Goal: Information Seeking & Learning: Check status

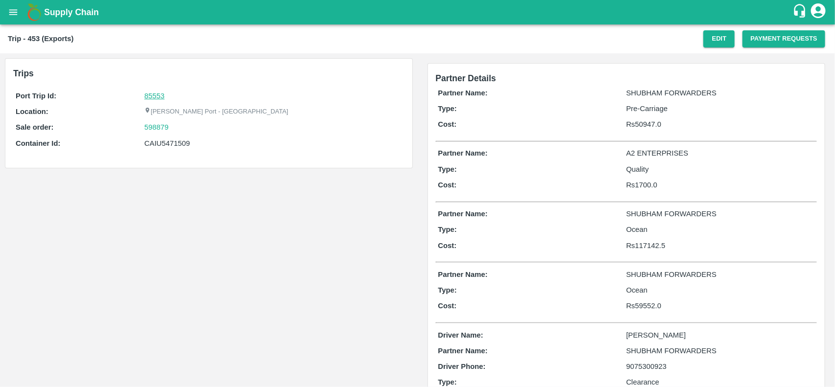
click at [148, 99] on link "85553" at bounding box center [154, 96] width 20 height 8
click at [175, 131] on div "598879" at bounding box center [272, 127] width 257 height 11
copy link "598879"
click at [175, 131] on div "598879" at bounding box center [272, 127] width 257 height 11
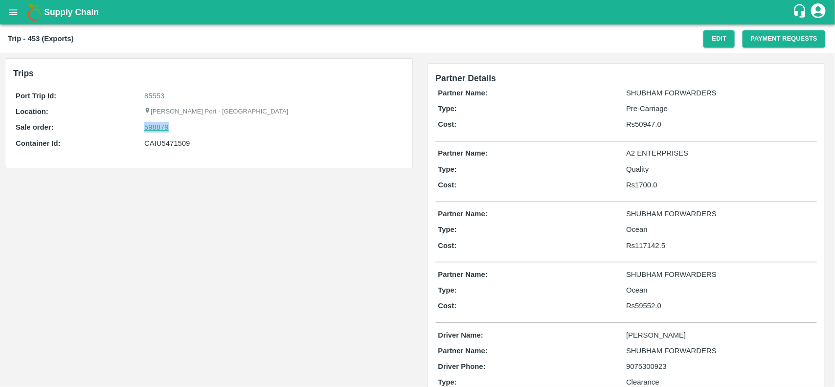
click at [159, 131] on link "598879" at bounding box center [156, 127] width 24 height 11
click at [158, 138] on div "CAIU5471509" at bounding box center [272, 143] width 257 height 11
copy div "CAIU5471509"
click at [158, 138] on div "CAIU5471509" at bounding box center [272, 143] width 257 height 11
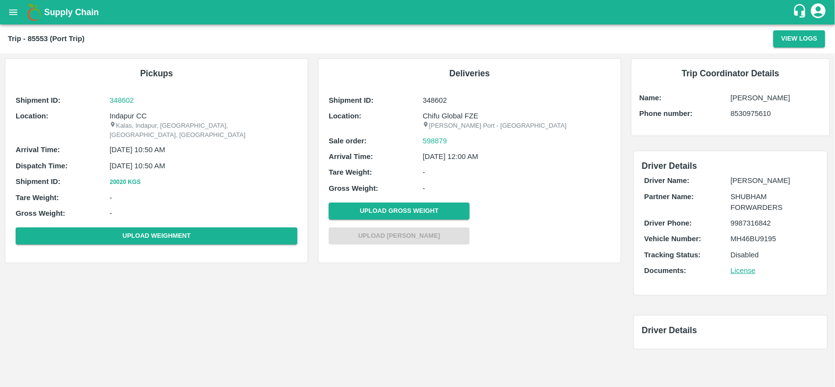
click at [132, 118] on p "Indapur CC" at bounding box center [204, 116] width 188 height 11
copy p "Indapur"
copy p "Indapur CC"
click at [132, 118] on p "Indapur CC" at bounding box center [204, 116] width 188 height 11
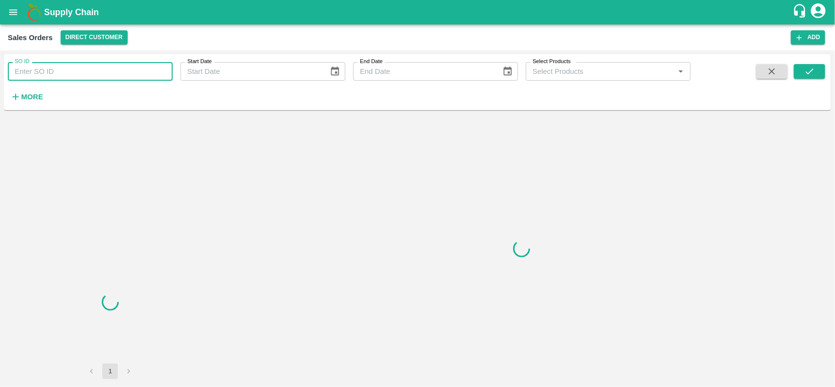
click at [69, 74] on input "SO ID" at bounding box center [90, 71] width 165 height 19
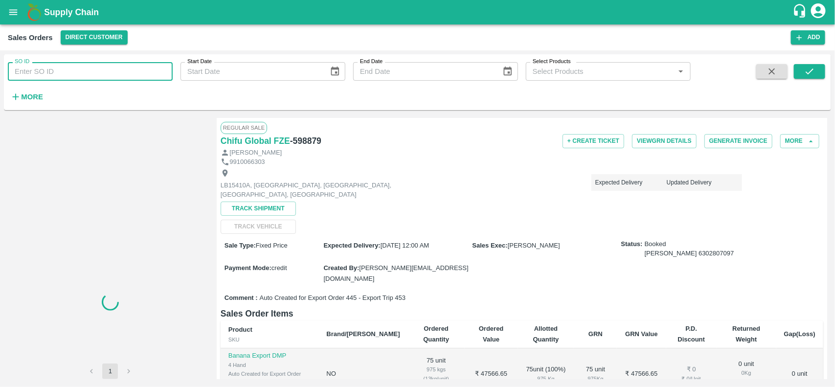
paste input "598879"
click at [69, 74] on input "598879" at bounding box center [90, 71] width 165 height 19
type input "598879"
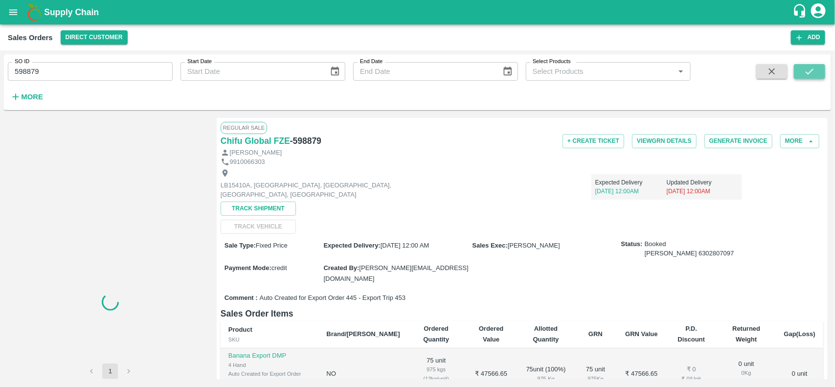
click at [809, 72] on icon "submit" at bounding box center [809, 71] width 11 height 11
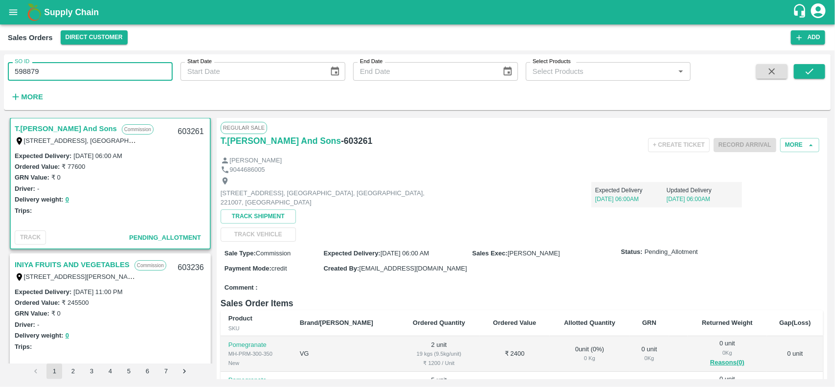
click at [83, 73] on input "598879" at bounding box center [90, 71] width 165 height 19
paste input "text"
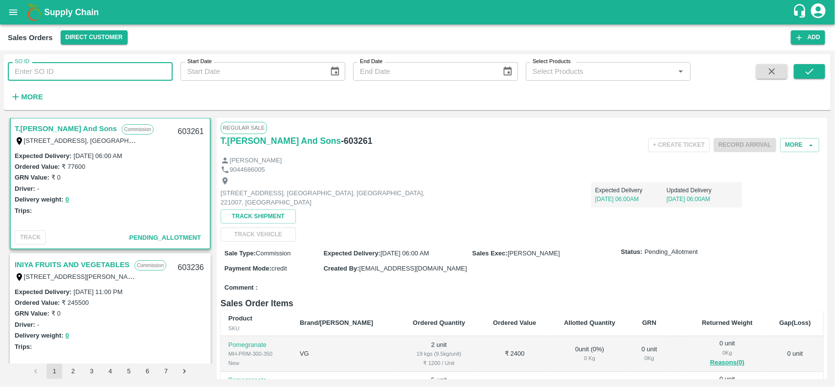
type input "598879"
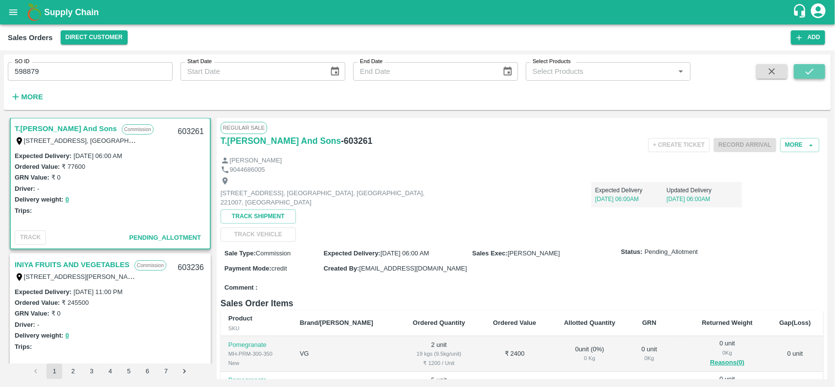
click at [814, 66] on icon "submit" at bounding box center [809, 71] width 11 height 11
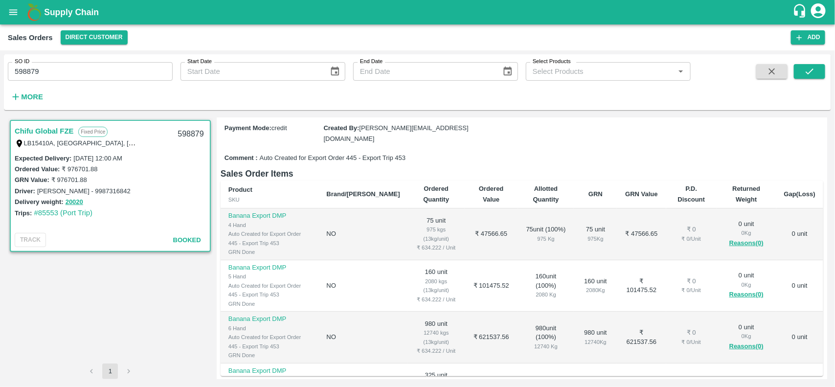
scroll to position [140, 0]
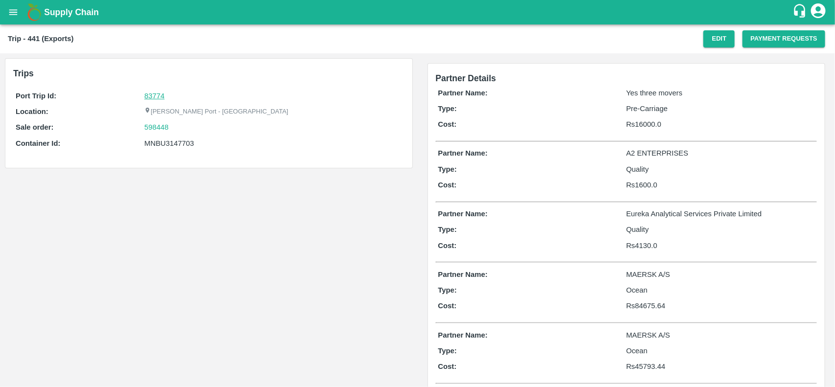
click at [154, 94] on link "83774" at bounding box center [154, 96] width 20 height 8
click at [174, 128] on div "598448" at bounding box center [272, 127] width 257 height 11
copy link
click at [174, 128] on div "598448" at bounding box center [272, 127] width 257 height 11
copy link "598448"
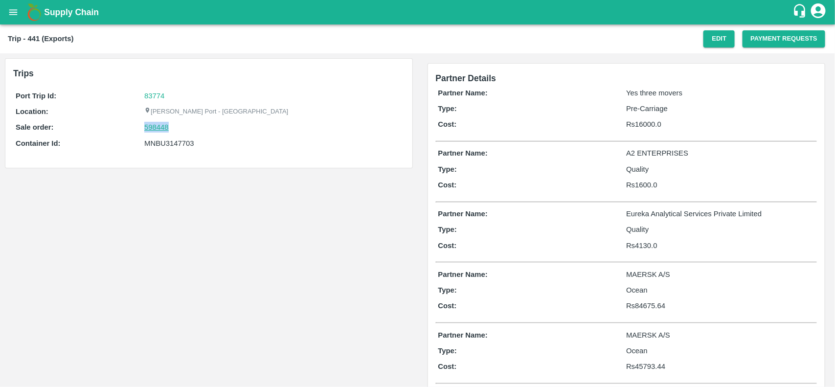
drag, startPoint x: 174, startPoint y: 128, endPoint x: 154, endPoint y: 126, distance: 20.1
click at [154, 126] on div "598448" at bounding box center [272, 127] width 257 height 11
click at [154, 126] on link "598448" at bounding box center [156, 127] width 24 height 11
click at [173, 139] on div "MNBU3147703" at bounding box center [272, 143] width 257 height 11
copy div "MNBU3147703"
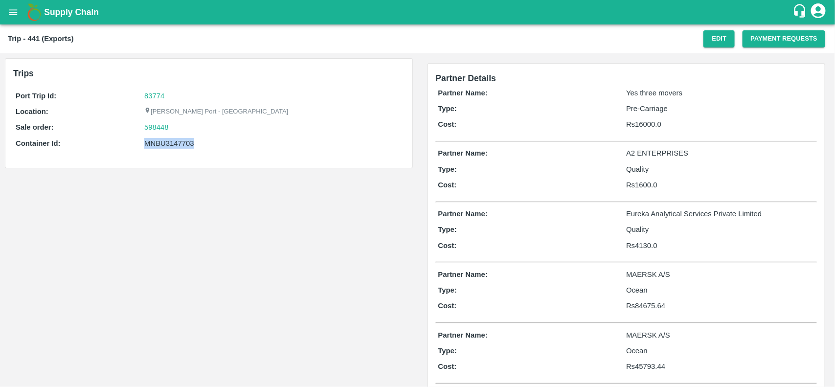
click at [173, 139] on div "MNBU3147703" at bounding box center [272, 143] width 257 height 11
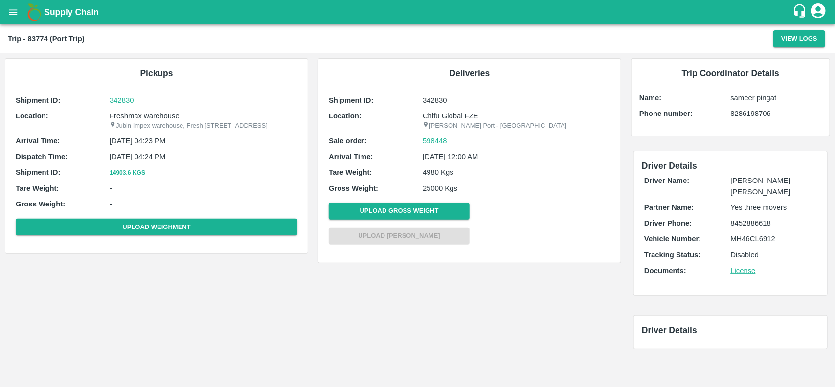
click at [133, 108] on div "Shipment ID: 342830 Location: Freshmax warehouse Jubin Impex warehouse, [STREET…" at bounding box center [156, 167] width 287 height 150
copy p "Freshmax"
copy p "Freshmax warehouse"
click at [133, 108] on div "Shipment ID: 342830 Location: Freshmax warehouse Jubin Impex warehouse, [STREET…" at bounding box center [156, 167] width 287 height 150
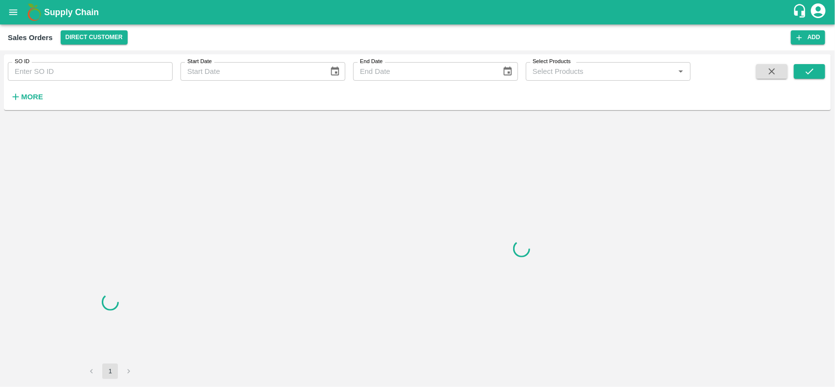
click at [57, 75] on input "SO ID" at bounding box center [90, 71] width 165 height 19
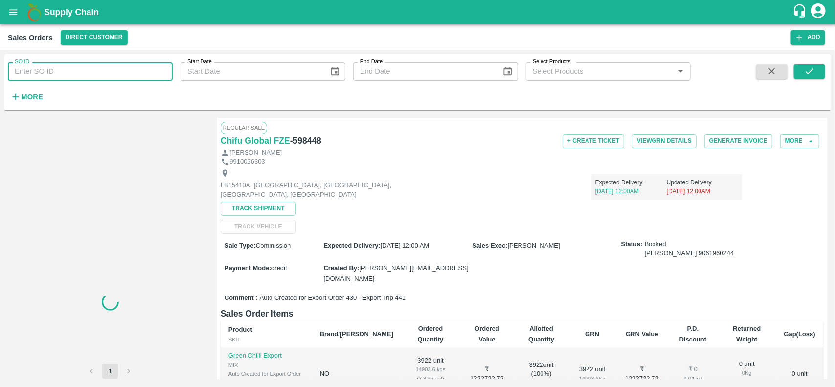
click at [57, 75] on input "SO ID" at bounding box center [90, 71] width 165 height 19
click at [57, 75] on input "598448" at bounding box center [90, 71] width 165 height 19
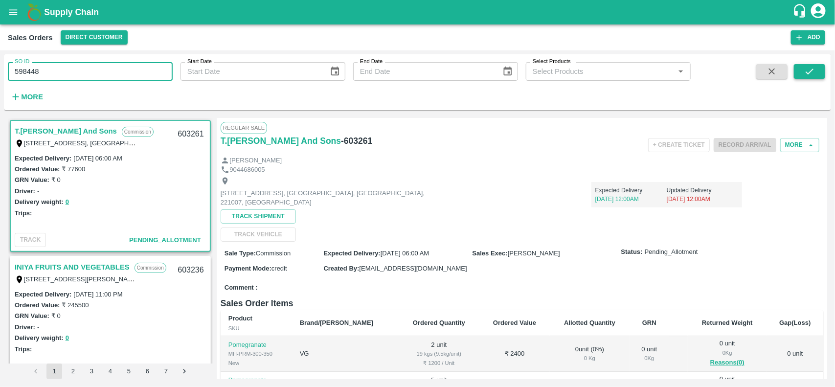
type input "598448"
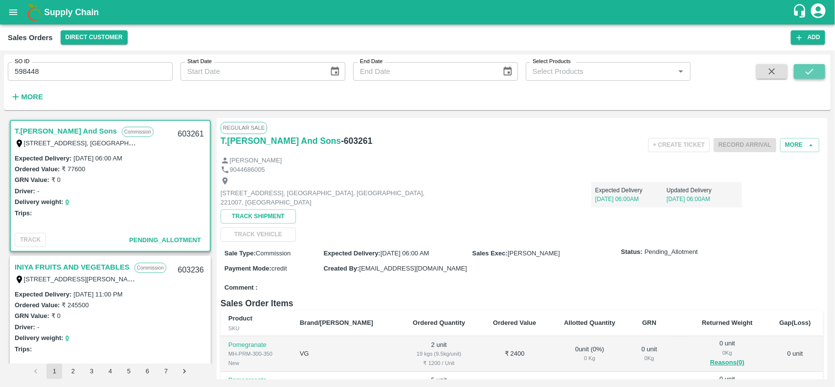
click at [809, 66] on icon "submit" at bounding box center [809, 71] width 11 height 11
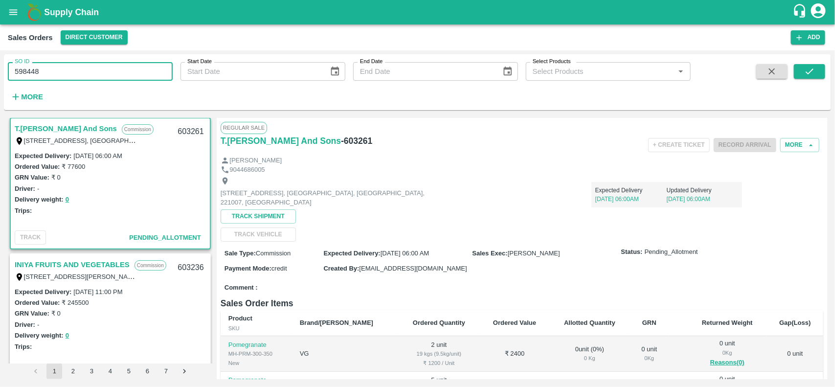
click at [47, 77] on input "598448" at bounding box center [90, 71] width 165 height 19
type input "5"
paste input "text"
type input "598448"
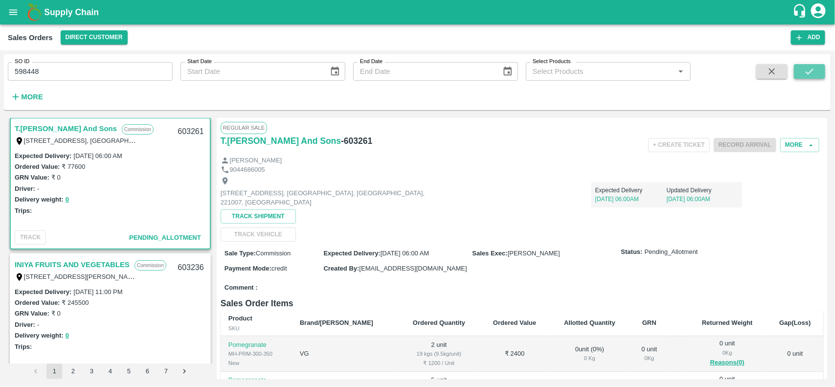
click at [805, 68] on icon "submit" at bounding box center [809, 71] width 11 height 11
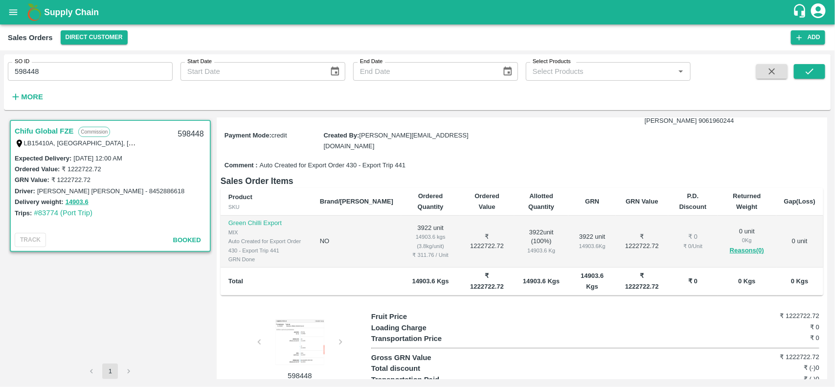
scroll to position [133, 0]
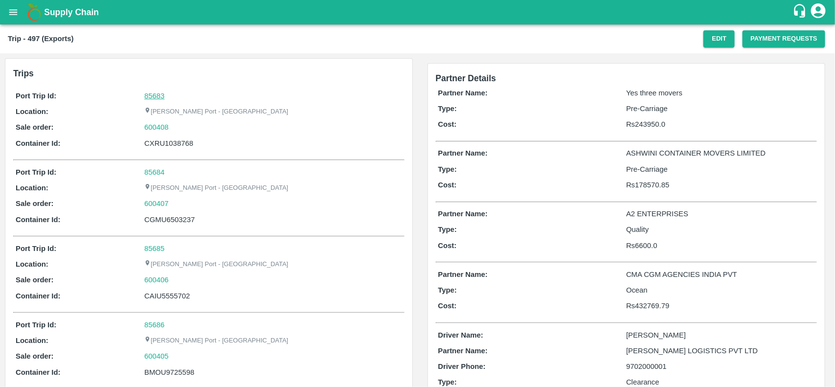
click at [158, 93] on link "85683" at bounding box center [154, 96] width 20 height 8
click at [177, 126] on div "600408" at bounding box center [272, 127] width 257 height 11
copy link "600408"
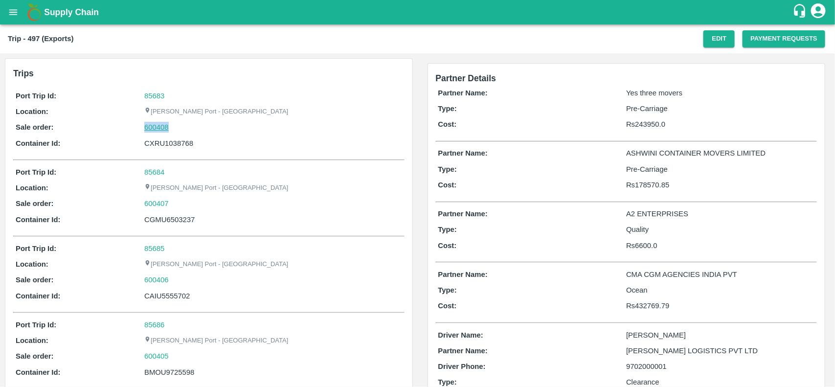
click at [157, 126] on link "600408" at bounding box center [156, 127] width 24 height 11
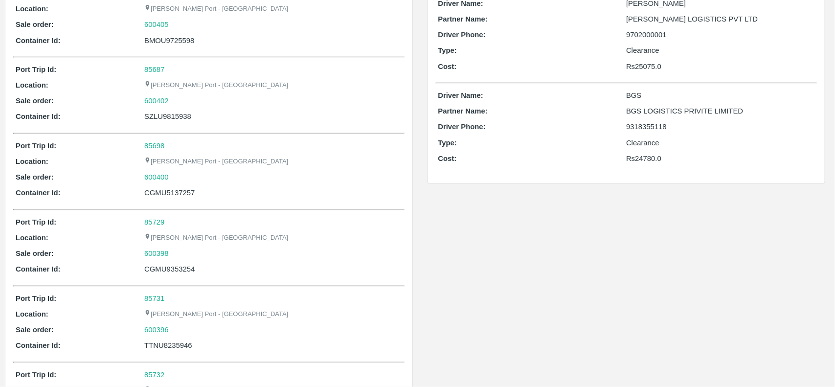
scroll to position [475, 0]
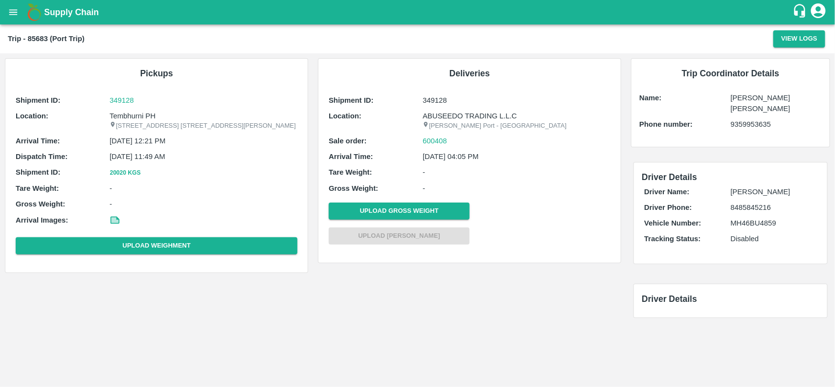
click at [125, 111] on div "Shipment ID: 349128 Location: [STREET_ADDRESS] E-5, YASHSHREE INDUSTRIES, M.I.D…" at bounding box center [156, 176] width 287 height 168
click at [125, 111] on p "Tembhurni PH" at bounding box center [204, 116] width 188 height 11
copy p "Tembhurni PH"
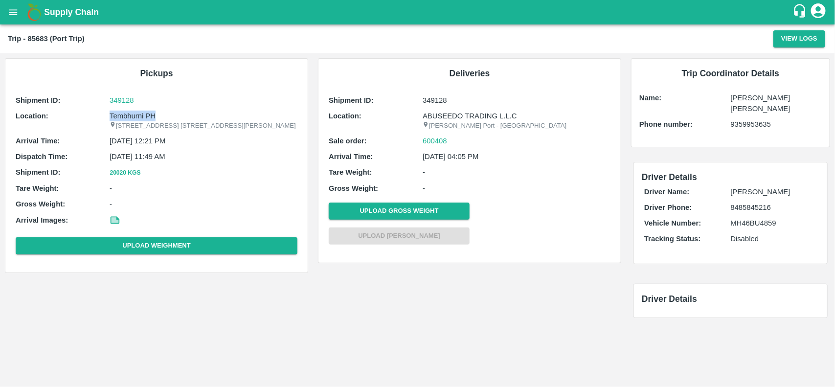
click at [125, 111] on p "Tembhurni PH" at bounding box center [204, 116] width 188 height 11
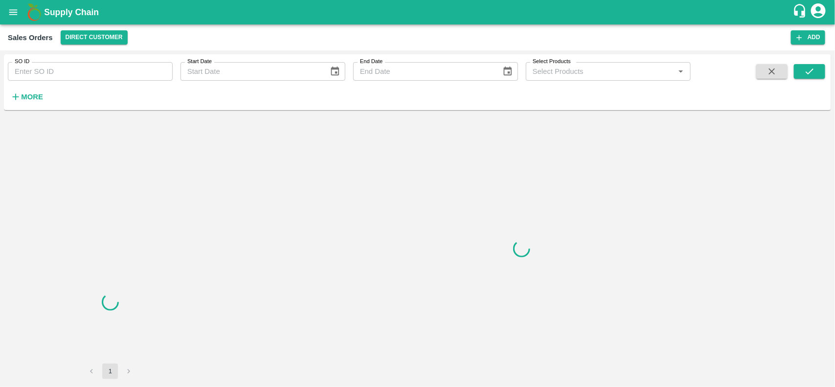
click at [91, 72] on input "SO ID" at bounding box center [90, 71] width 165 height 19
paste input "600408"
click at [91, 72] on input "600408" at bounding box center [90, 71] width 165 height 19
type input "600408"
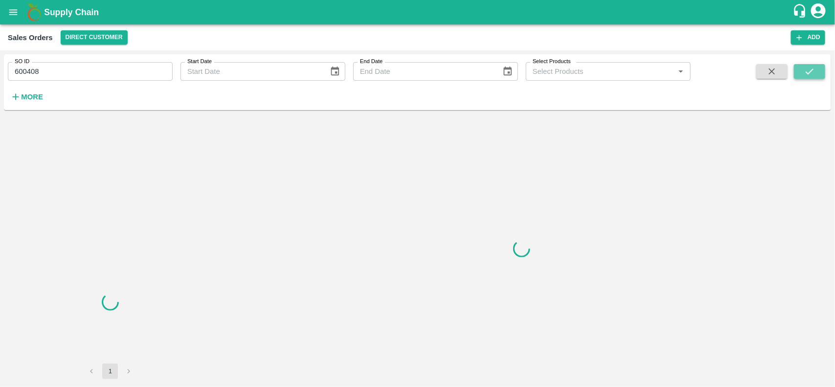
click at [808, 76] on icon "submit" at bounding box center [809, 71] width 11 height 11
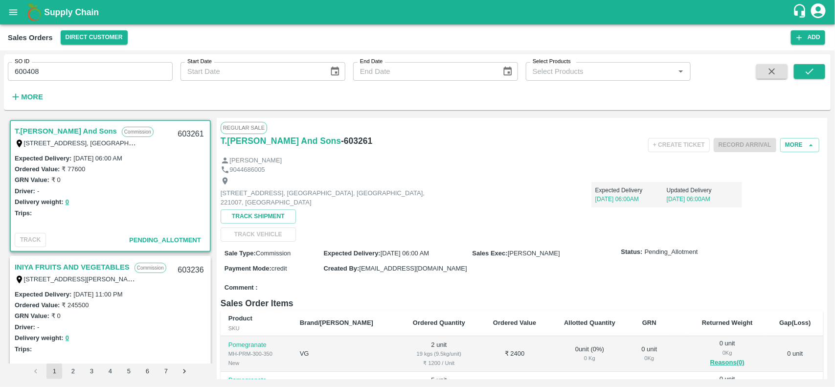
scroll to position [2, 0]
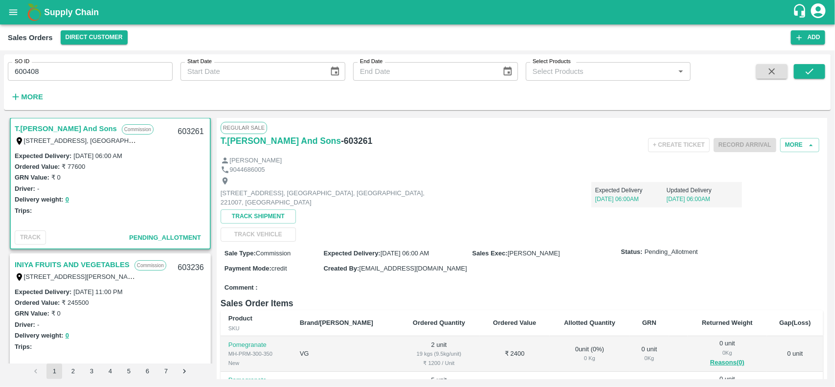
click at [111, 71] on input "600408" at bounding box center [90, 71] width 165 height 19
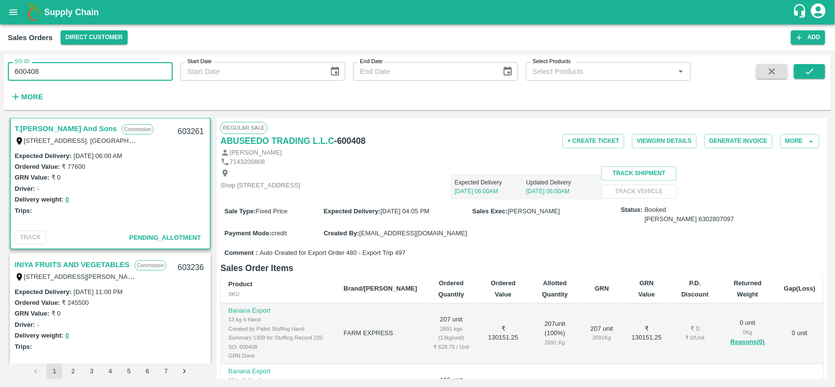
click at [111, 71] on input "600408" at bounding box center [90, 71] width 165 height 19
paste input "text"
type input "600408"
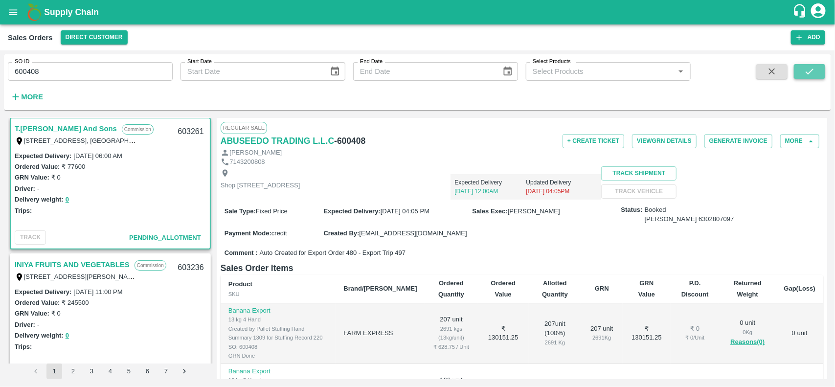
click at [807, 69] on icon "submit" at bounding box center [809, 71] width 11 height 11
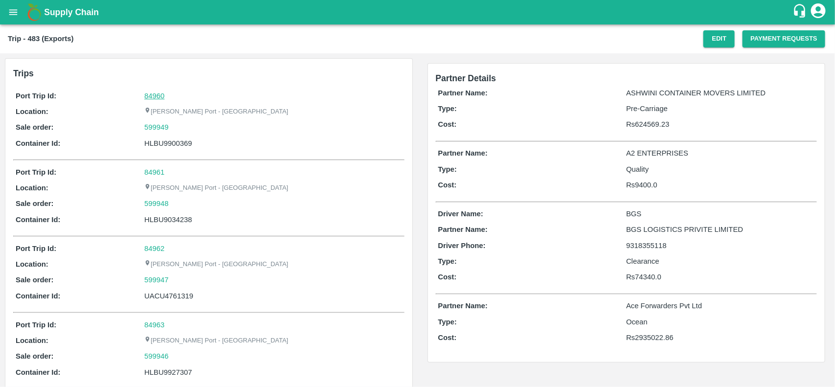
click at [156, 94] on link "84960" at bounding box center [154, 96] width 20 height 8
click at [179, 128] on div "599949" at bounding box center [272, 127] width 257 height 11
copy link "599949"
click at [179, 128] on div "599949" at bounding box center [272, 127] width 257 height 11
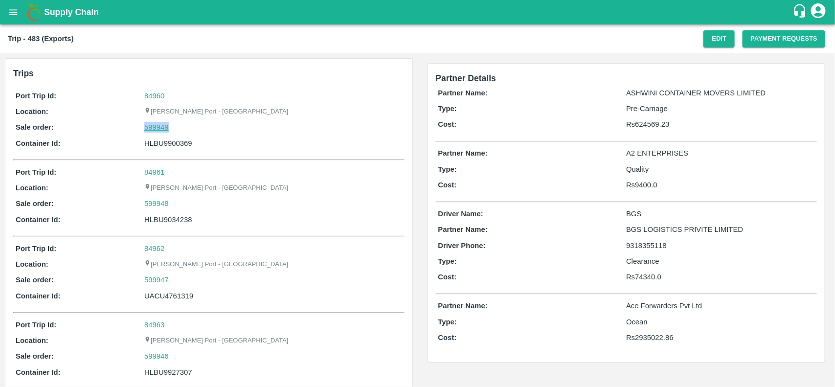
click at [159, 126] on link "599949" at bounding box center [156, 127] width 24 height 11
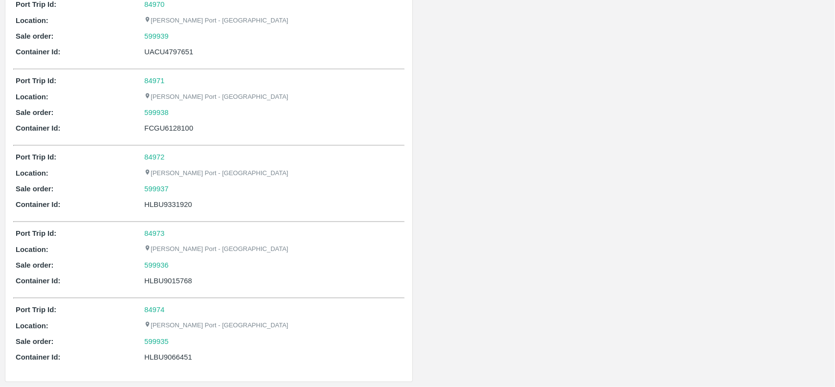
scroll to position [408, 0]
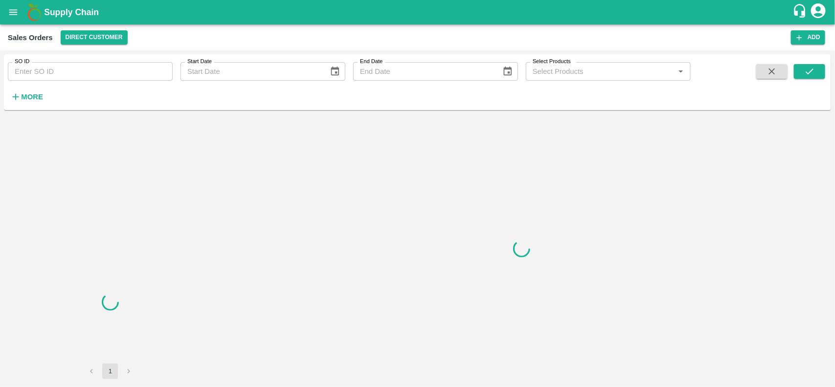
click at [84, 68] on input "SO ID" at bounding box center [90, 71] width 165 height 19
paste input "599949"
click at [84, 68] on input "599949" at bounding box center [90, 71] width 165 height 19
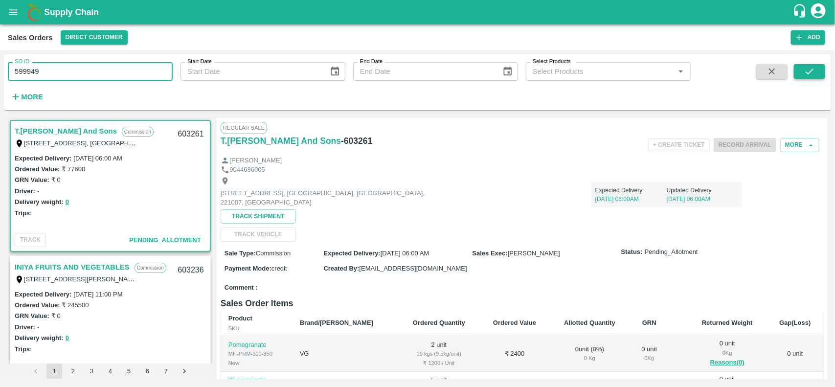
type input "599949"
click at [808, 74] on icon "submit" at bounding box center [809, 71] width 8 height 6
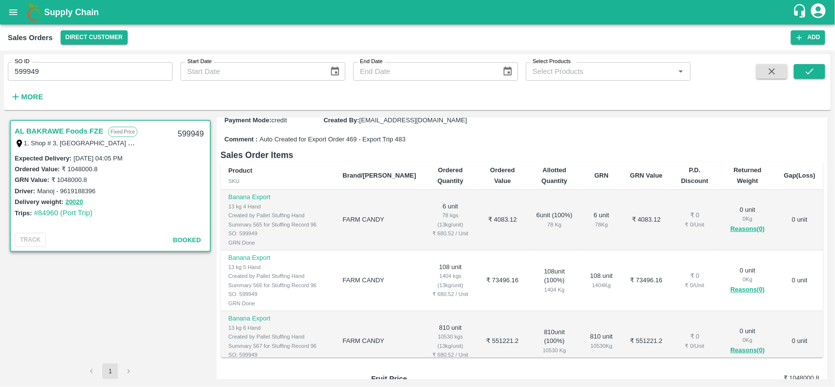
scroll to position [60, 0]
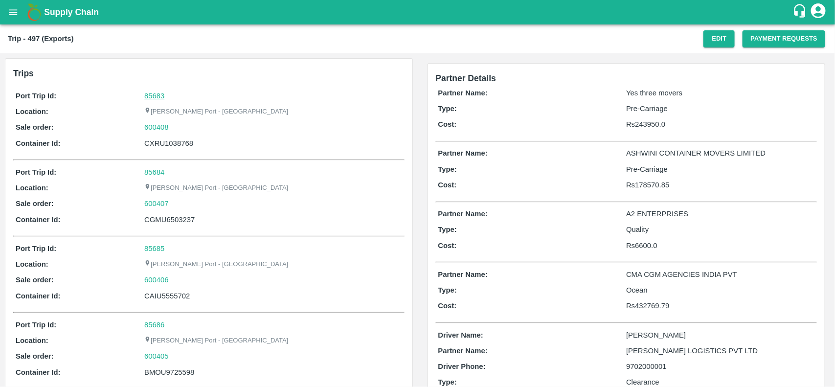
click at [153, 96] on link "85683" at bounding box center [154, 96] width 20 height 8
click at [175, 126] on div "600408" at bounding box center [272, 127] width 257 height 11
copy link "600408"
click at [175, 126] on div "600408" at bounding box center [272, 127] width 257 height 11
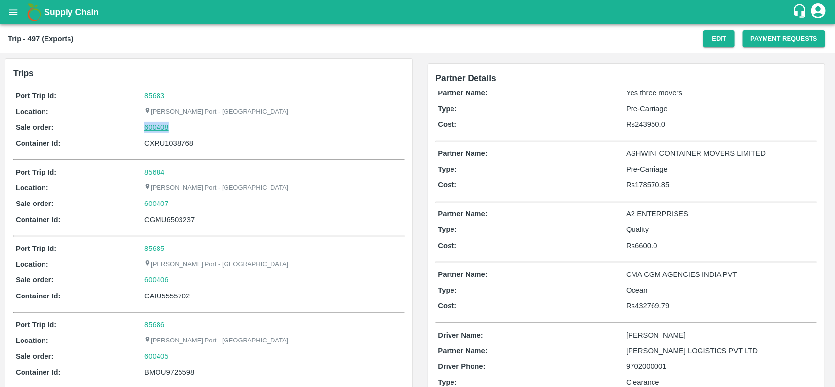
click at [145, 130] on link "600408" at bounding box center [156, 127] width 24 height 11
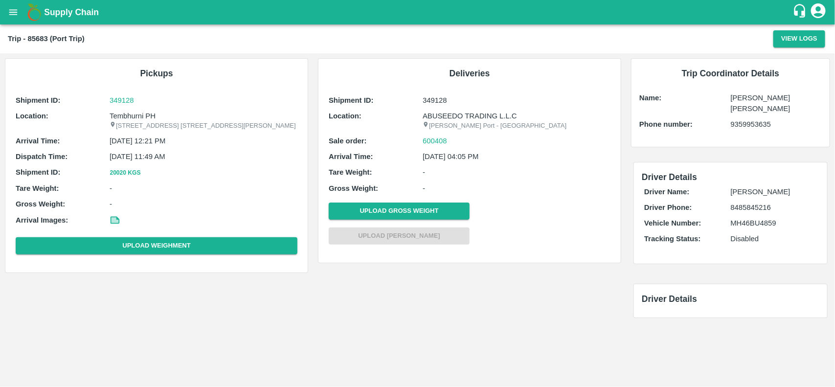
click at [130, 115] on p "Tembhurni PH" at bounding box center [204, 116] width 188 height 11
copy p "Tembhurni PH"
click at [130, 115] on p "Tembhurni PH" at bounding box center [204, 116] width 188 height 11
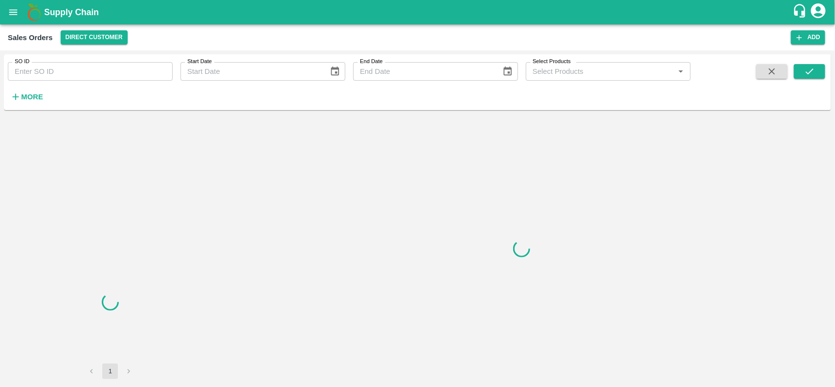
click at [95, 77] on input "SO ID" at bounding box center [90, 71] width 165 height 19
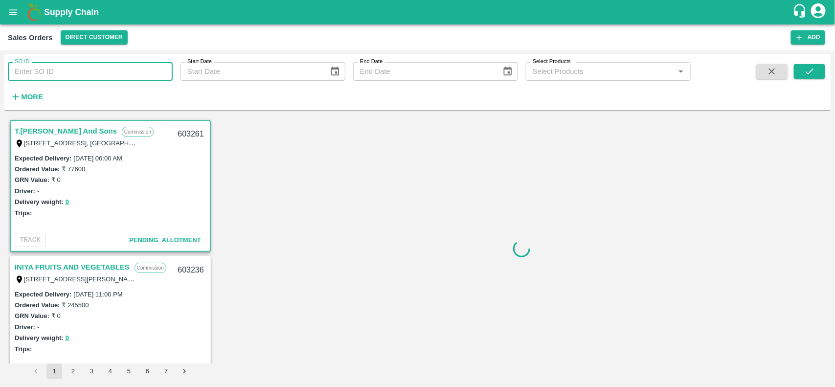
click at [95, 77] on input "SO ID" at bounding box center [90, 71] width 165 height 19
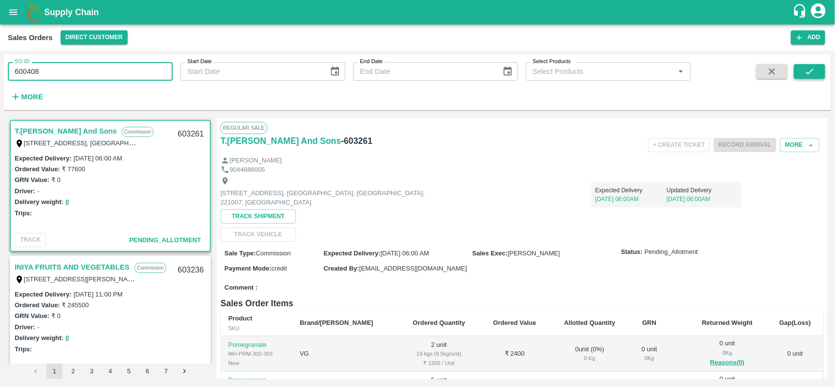
type input "600408"
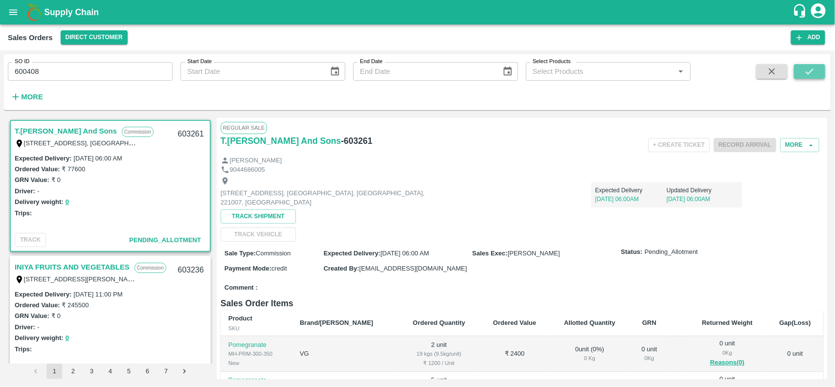
click at [810, 70] on icon "submit" at bounding box center [809, 71] width 11 height 11
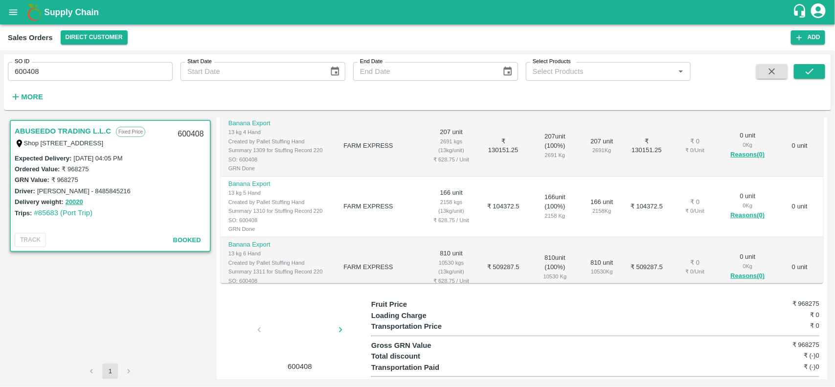
scroll to position [189, 0]
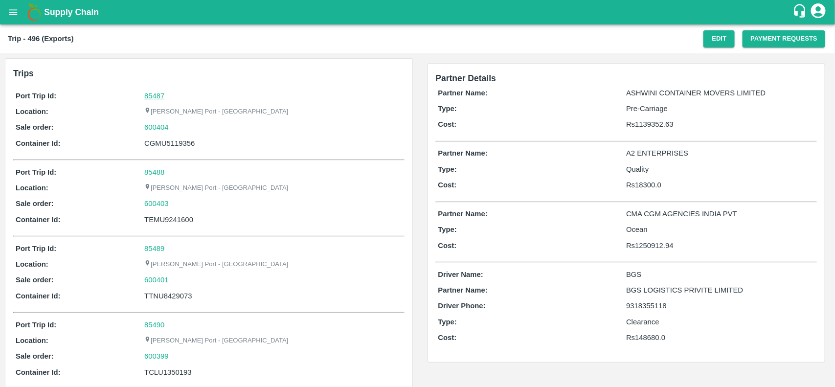
click at [148, 92] on link "85487" at bounding box center [154, 96] width 20 height 8
click at [182, 123] on div "600404" at bounding box center [272, 127] width 257 height 11
copy link "600404"
click at [182, 123] on div "600404" at bounding box center [272, 127] width 257 height 11
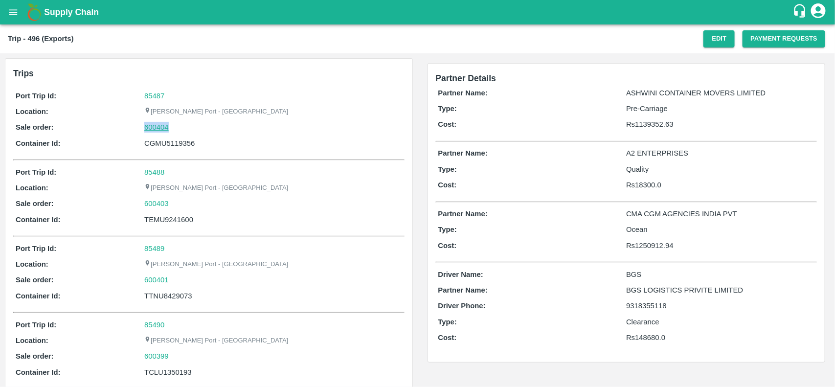
click at [154, 129] on link "600404" at bounding box center [156, 127] width 24 height 11
click at [654, 94] on p "ASHWINI CONTAINER MOVERS LIMITED" at bounding box center [720, 93] width 188 height 11
copy p "ASHWINI"
click at [654, 94] on p "ASHWINI CONTAINER MOVERS LIMITED" at bounding box center [720, 93] width 188 height 11
copy p "ASHWINI CONTAINER MOVERS LIMITED"
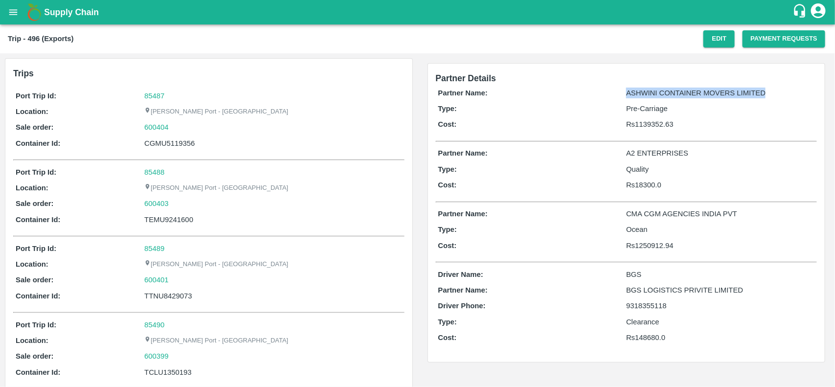
click at [654, 94] on p "ASHWINI CONTAINER MOVERS LIMITED" at bounding box center [720, 93] width 188 height 11
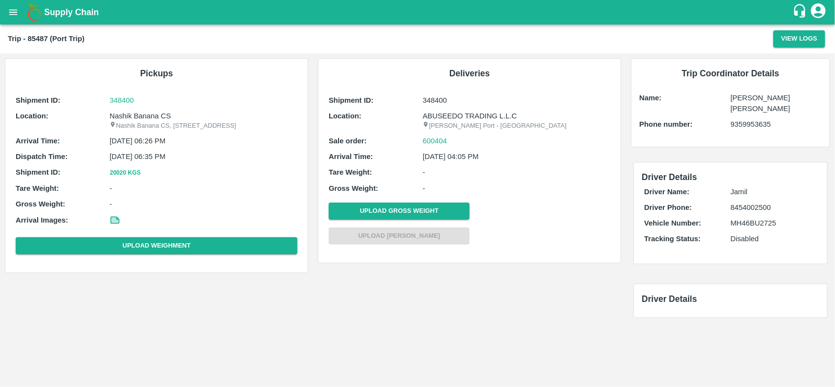
click at [155, 111] on p "Nashik Banana CS" at bounding box center [204, 116] width 188 height 11
copy p "Banana"
copy p "Nashik Banana CS"
click at [155, 111] on p "Nashik Banana CS" at bounding box center [204, 116] width 188 height 11
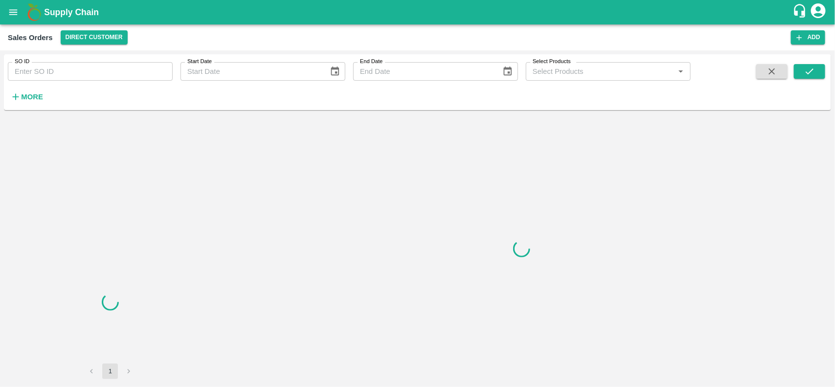
click at [83, 69] on input "SO ID" at bounding box center [90, 71] width 165 height 19
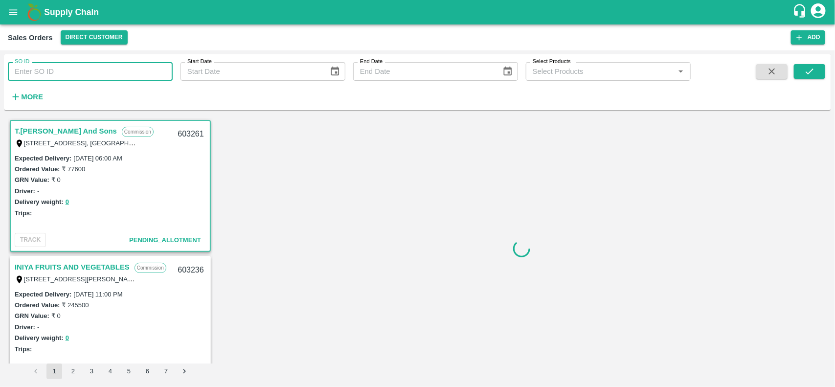
click at [83, 69] on input "SO ID" at bounding box center [90, 71] width 165 height 19
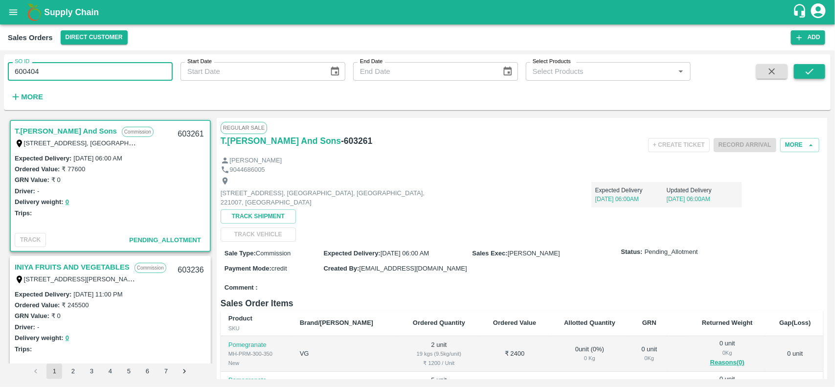
type input "600404"
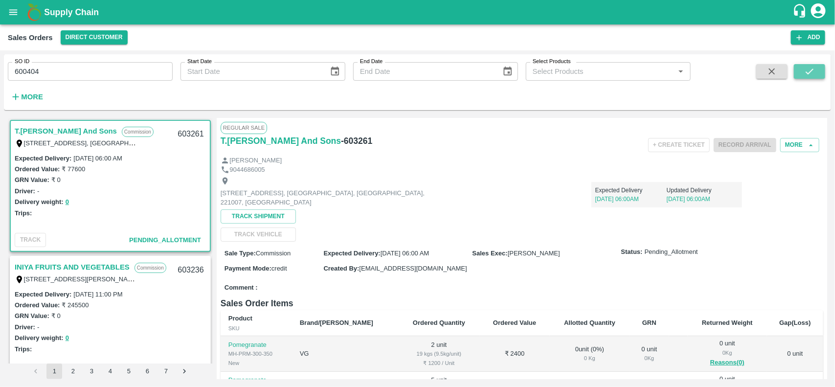
click at [805, 67] on icon "submit" at bounding box center [809, 71] width 11 height 11
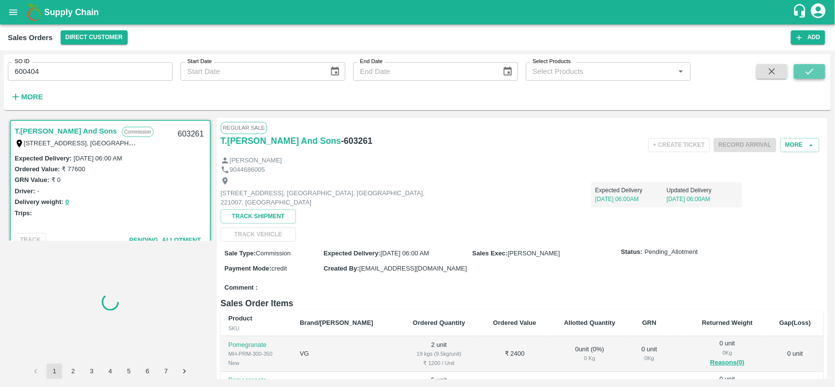
click at [805, 67] on icon "submit" at bounding box center [809, 71] width 11 height 11
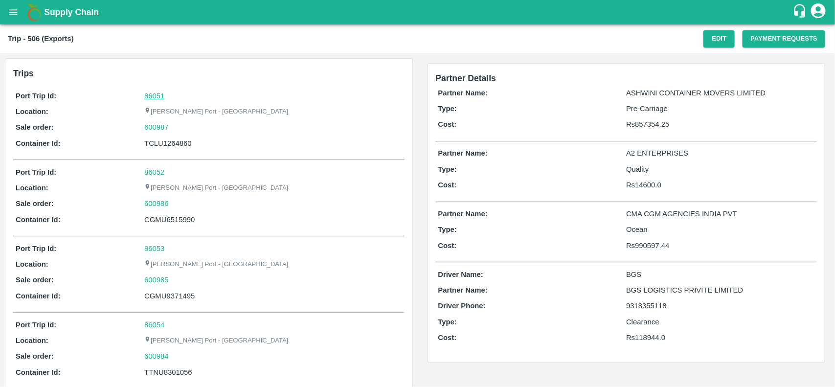
click at [160, 93] on link "86051" at bounding box center [154, 96] width 20 height 8
click at [181, 125] on div "600987" at bounding box center [272, 127] width 257 height 11
copy link "600987"
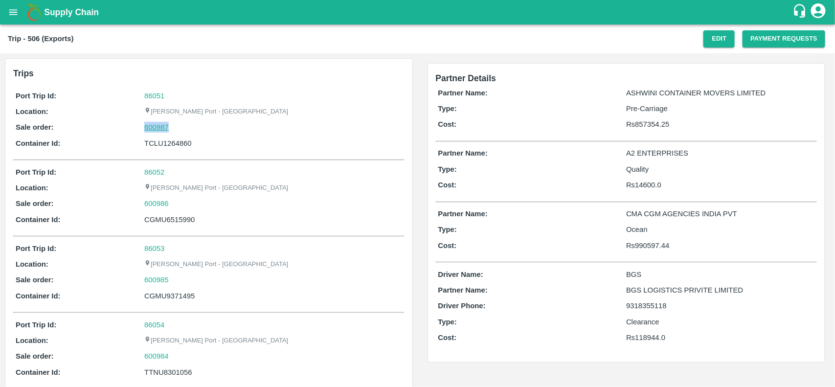
click at [164, 122] on link "600987" at bounding box center [156, 127] width 24 height 11
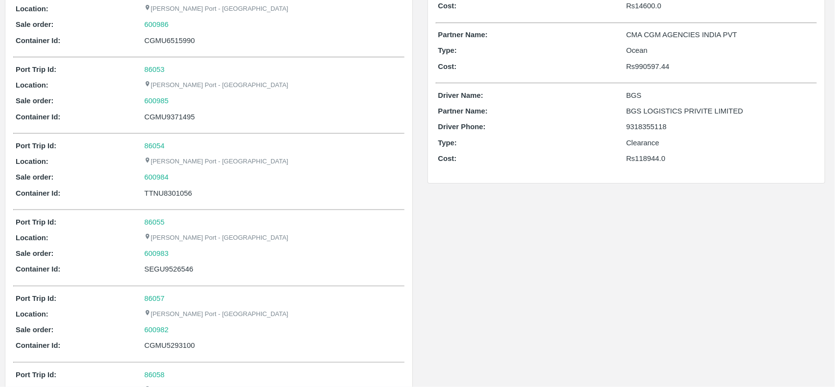
scroll to position [408, 0]
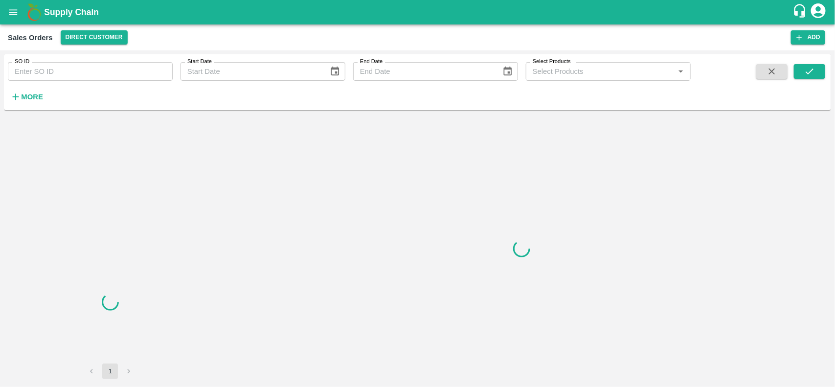
click at [90, 69] on input "SO ID" at bounding box center [90, 71] width 165 height 19
paste input "600987"
click at [90, 69] on input "SO ID" at bounding box center [90, 71] width 165 height 19
click at [90, 69] on input "600987" at bounding box center [90, 71] width 165 height 19
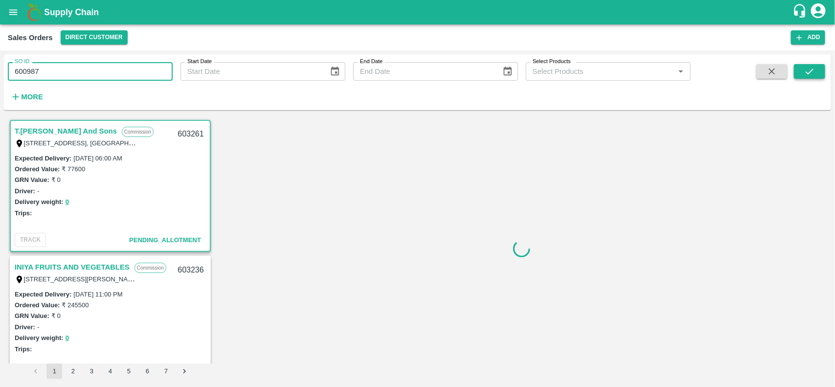
type input "600987"
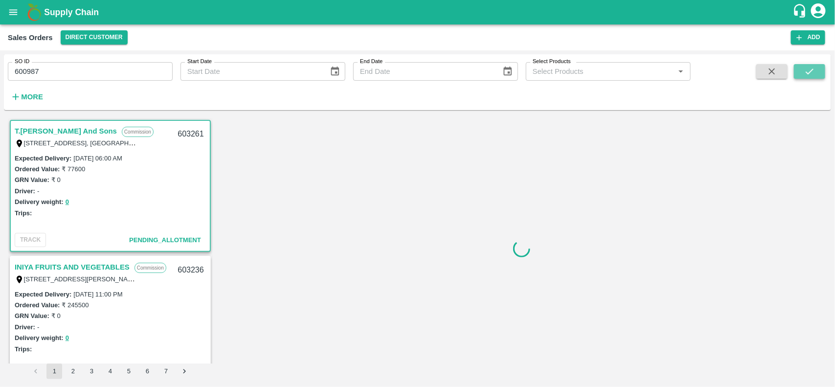
click at [810, 69] on icon "submit" at bounding box center [809, 71] width 11 height 11
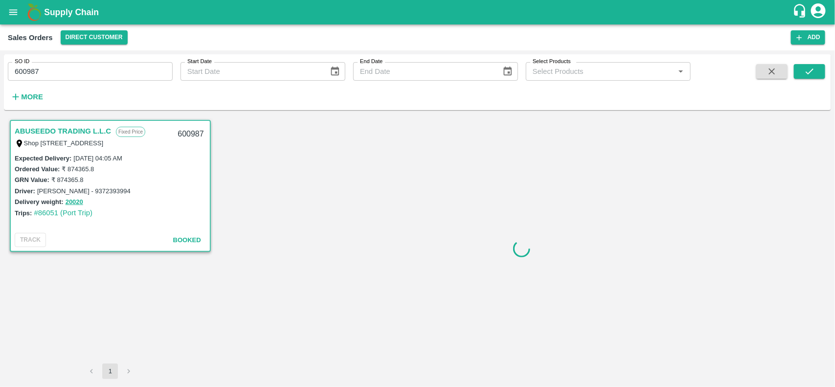
click at [98, 74] on input "600987" at bounding box center [90, 71] width 165 height 19
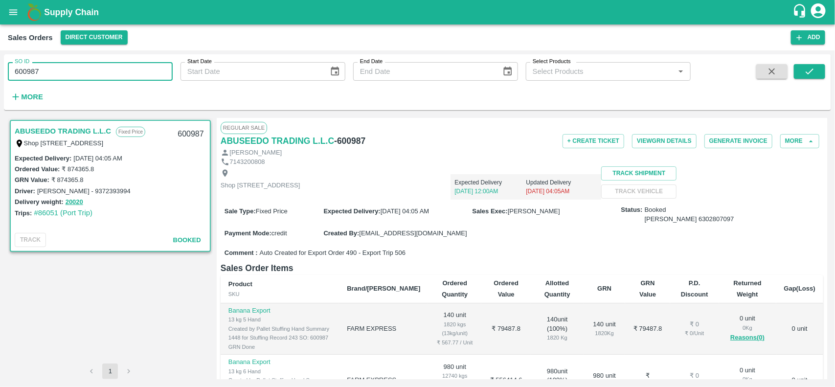
click at [98, 74] on input "600987" at bounding box center [90, 71] width 165 height 19
type input "600987"
paste input "text"
type input "600987"
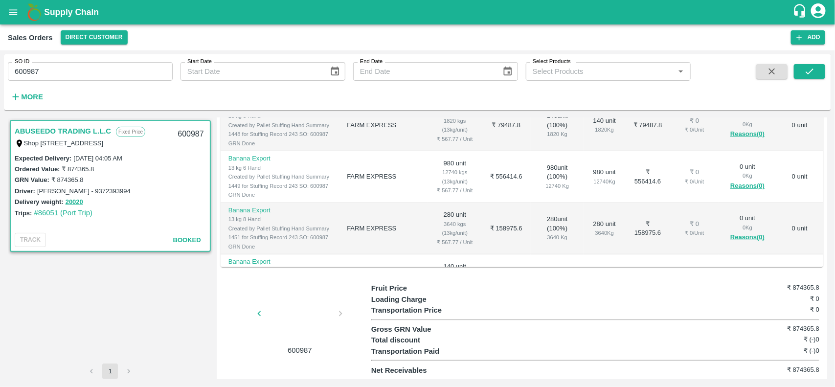
scroll to position [225, 0]
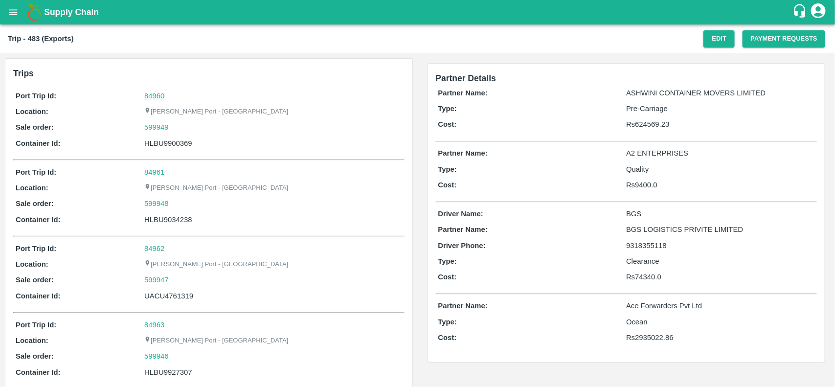
click at [145, 92] on link "84960" at bounding box center [154, 96] width 20 height 8
click at [197, 129] on div "599949" at bounding box center [272, 127] width 257 height 11
copy link "599949"
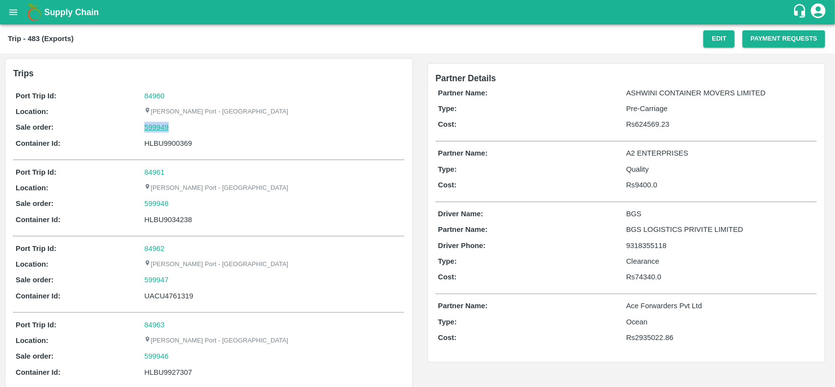
click at [155, 123] on link "599949" at bounding box center [156, 127] width 24 height 11
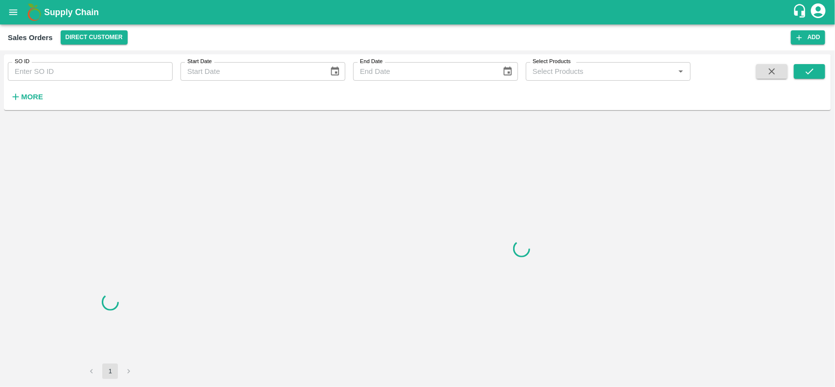
click at [93, 72] on input "SO ID" at bounding box center [90, 71] width 165 height 19
paste input "599949"
click at [93, 72] on input "599949" at bounding box center [90, 71] width 165 height 19
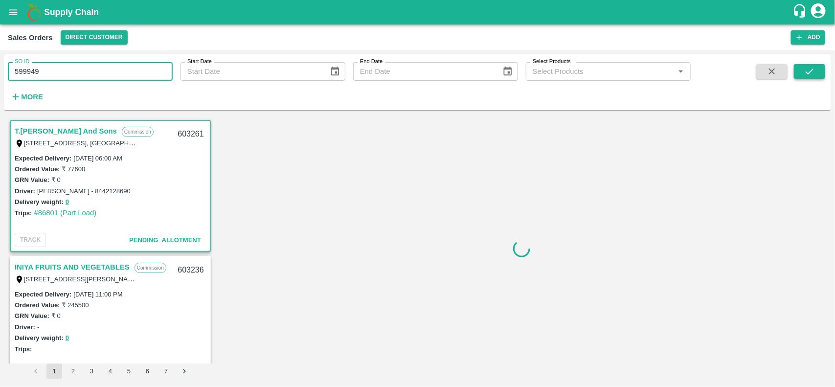
type input "599949"
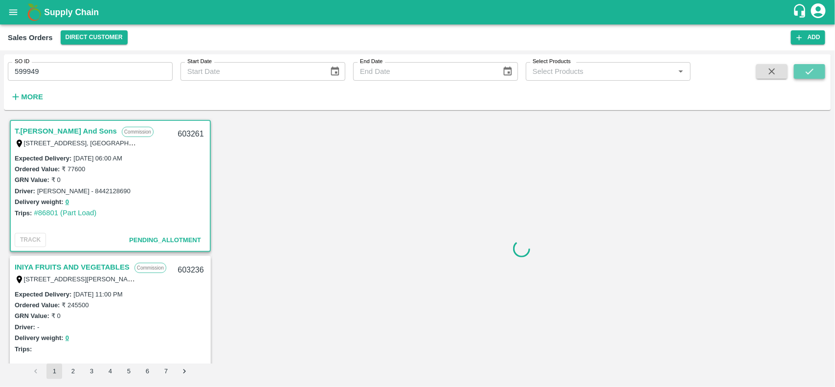
click at [795, 74] on button "submit" at bounding box center [809, 71] width 31 height 15
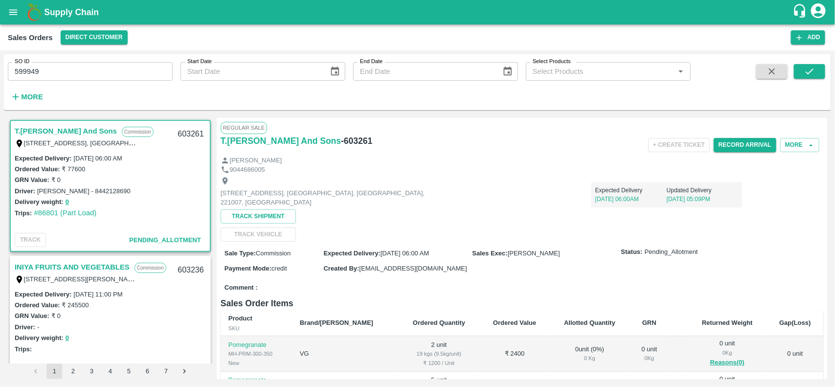
scroll to position [2, 0]
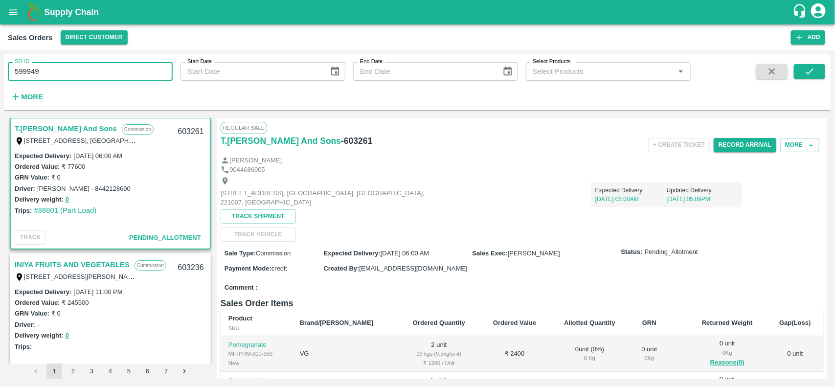
click at [109, 65] on input "599949" at bounding box center [90, 71] width 165 height 19
type input "5"
paste input "text"
type input "599949"
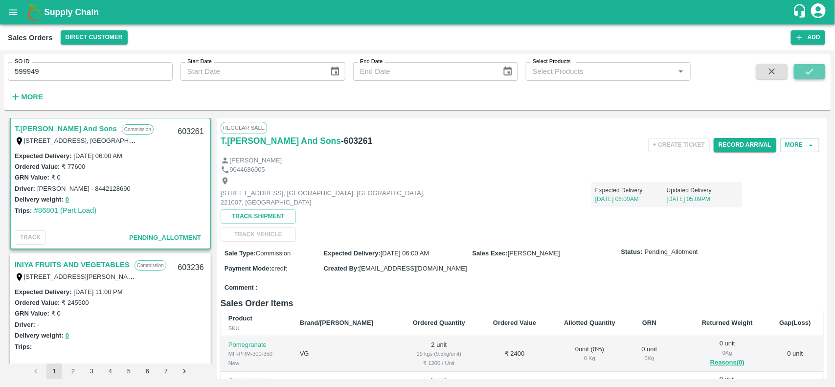
click at [806, 74] on icon "submit" at bounding box center [809, 71] width 11 height 11
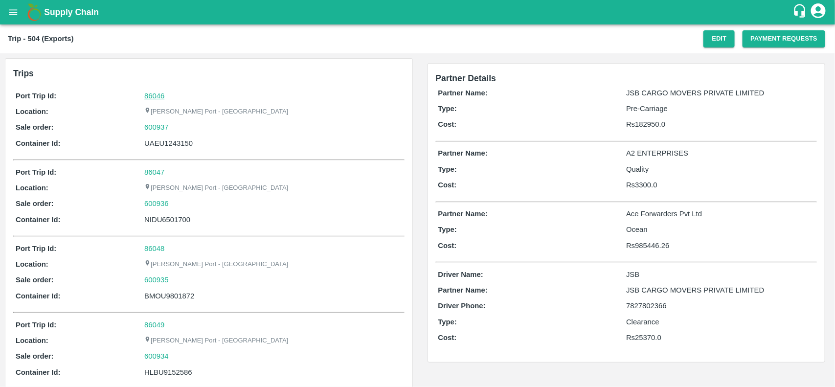
click at [157, 92] on link "86046" at bounding box center [154, 96] width 20 height 8
click at [177, 124] on div "600937" at bounding box center [272, 127] width 257 height 11
copy link "600937"
click at [177, 124] on div "600937" at bounding box center [272, 127] width 257 height 11
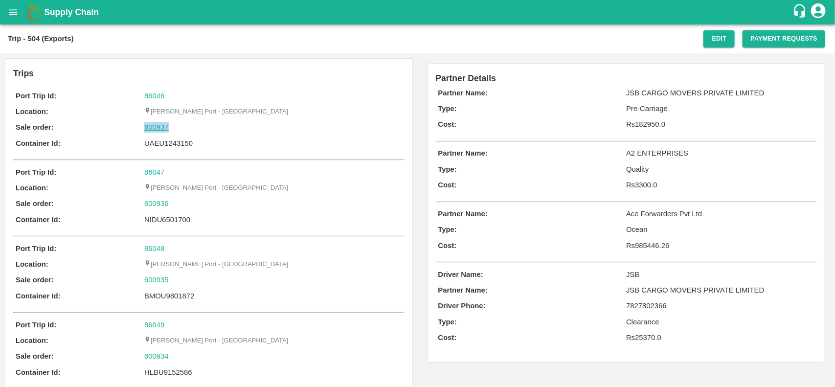
drag, startPoint x: 177, startPoint y: 124, endPoint x: 155, endPoint y: 126, distance: 21.7
click at [155, 126] on div "600937" at bounding box center [272, 127] width 257 height 11
click at [155, 126] on link "600937" at bounding box center [156, 127] width 24 height 11
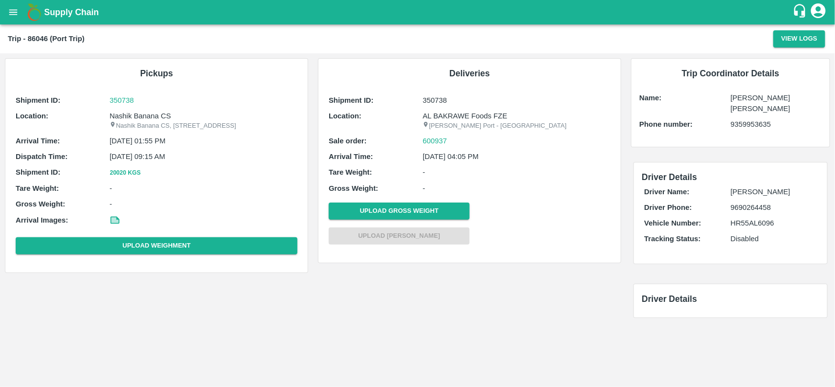
click at [116, 112] on p "Nashik Banana CS" at bounding box center [204, 116] width 188 height 11
copy p "Nashik"
copy p "Nashik Banana CS"
click at [116, 112] on p "Nashik Banana CS" at bounding box center [204, 116] width 188 height 11
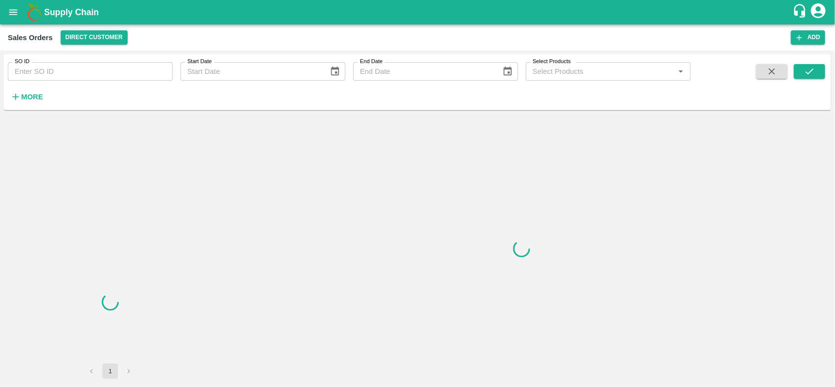
click at [62, 66] on input "SO ID" at bounding box center [90, 71] width 165 height 19
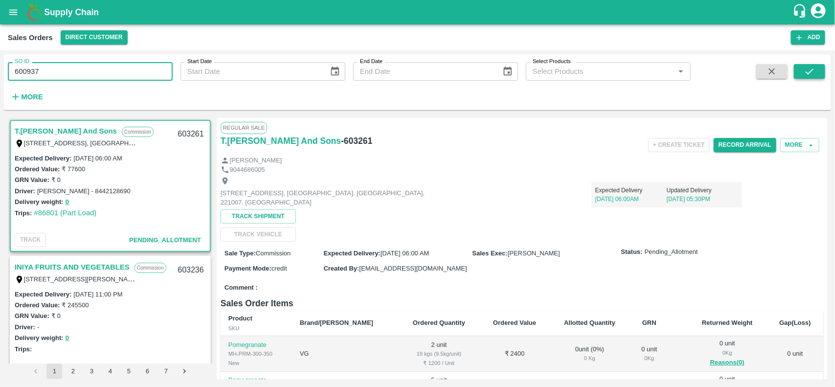
type input "600937"
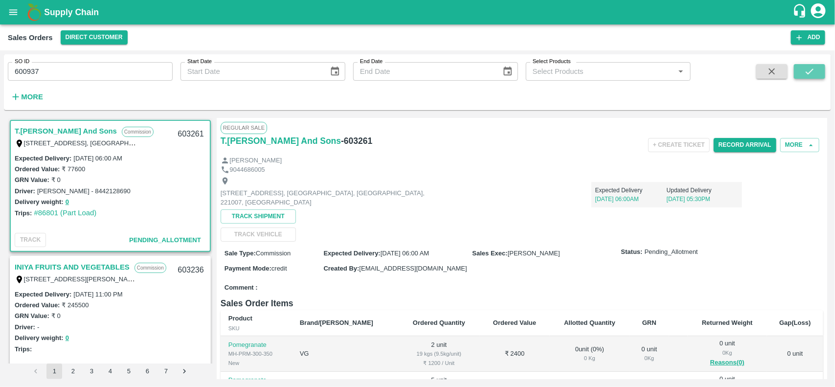
click at [803, 68] on button "submit" at bounding box center [809, 71] width 31 height 15
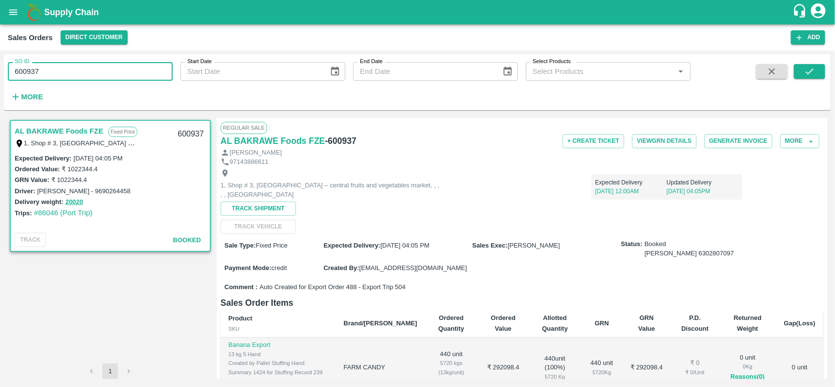
click at [55, 76] on input "600937" at bounding box center [90, 71] width 165 height 19
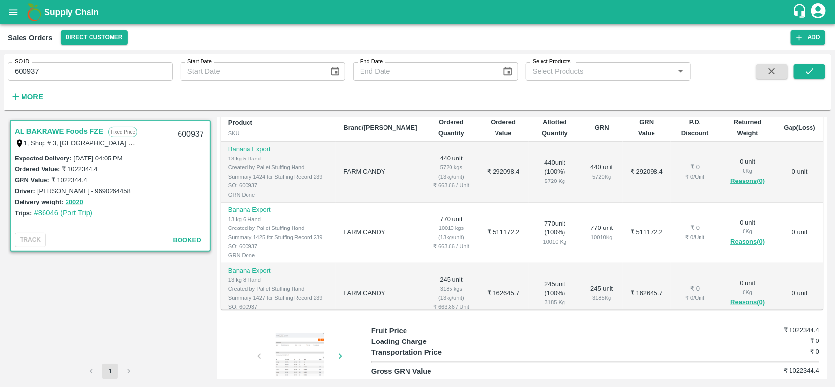
scroll to position [67, 0]
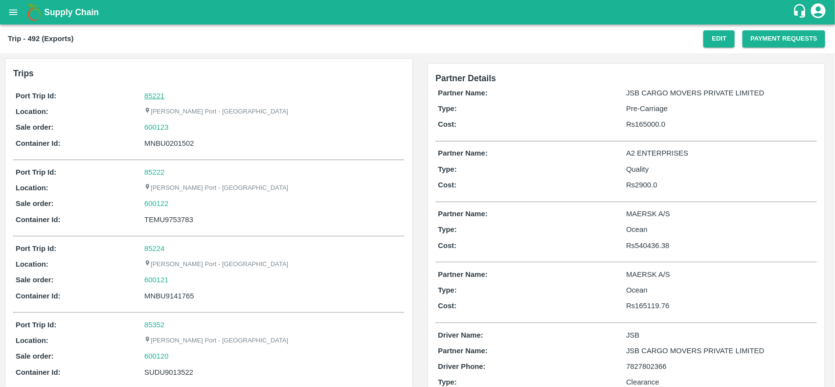
click at [160, 98] on link "85221" at bounding box center [154, 96] width 20 height 8
click at [177, 133] on div "600123" at bounding box center [272, 127] width 257 height 11
copy link "600123"
click at [177, 133] on div "600123" at bounding box center [272, 127] width 257 height 11
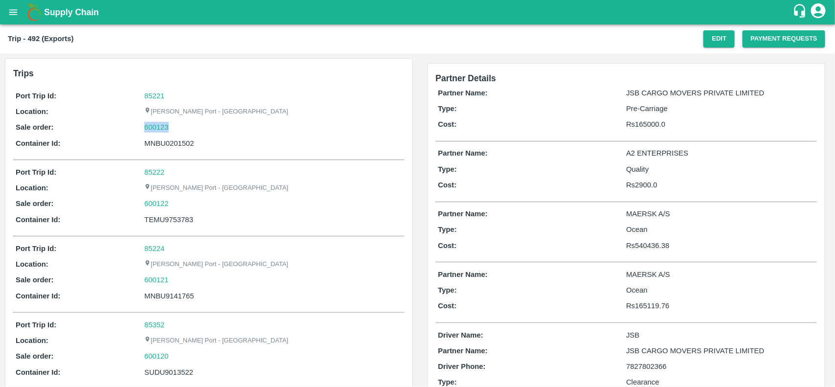
click at [177, 133] on div "600123" at bounding box center [272, 127] width 257 height 11
click at [153, 127] on link "600123" at bounding box center [156, 127] width 24 height 11
click at [157, 92] on link "85221" at bounding box center [154, 96] width 20 height 8
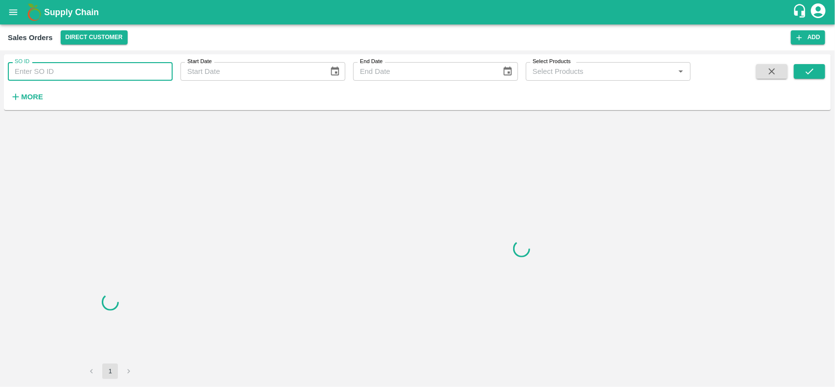
click at [74, 76] on input "SO ID" at bounding box center [90, 71] width 165 height 19
paste input "600123"
click at [74, 76] on input "SO ID" at bounding box center [90, 71] width 165 height 19
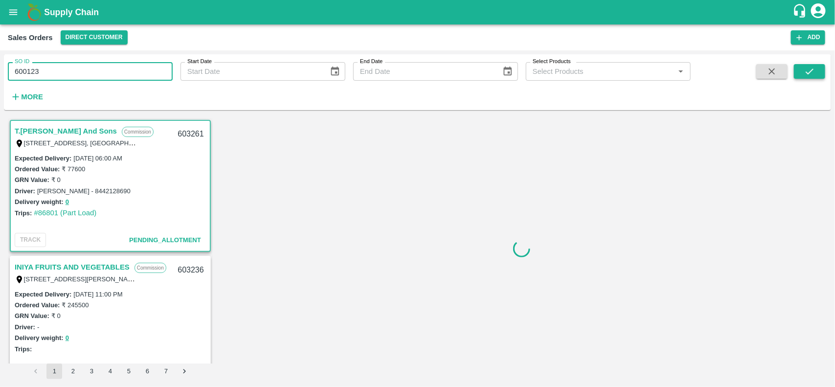
type input "600123"
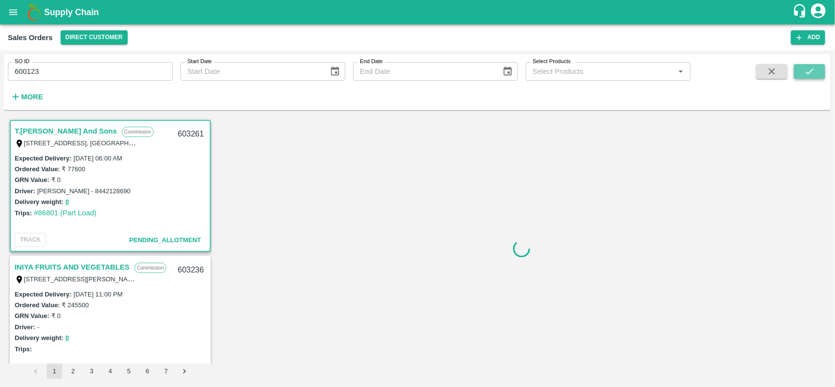
click at [809, 66] on icon "submit" at bounding box center [809, 71] width 11 height 11
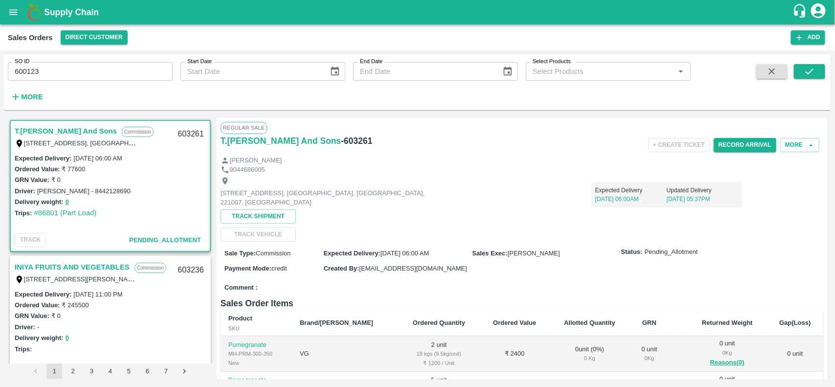
scroll to position [2, 0]
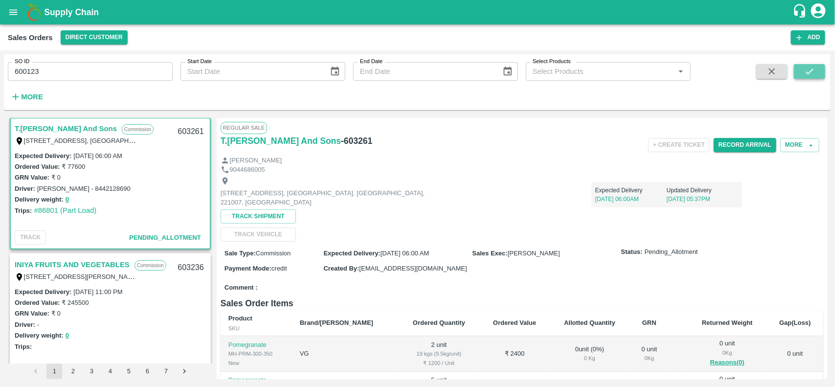
click at [818, 66] on button "submit" at bounding box center [809, 71] width 31 height 15
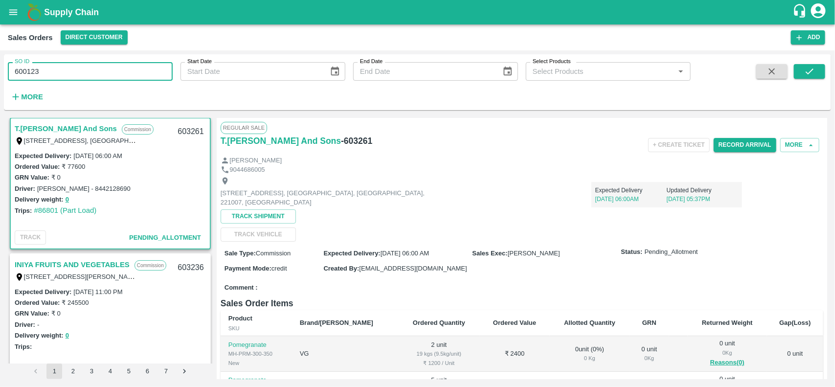
click at [77, 74] on input "600123" at bounding box center [90, 71] width 165 height 19
paste input "text"
type input "600123"
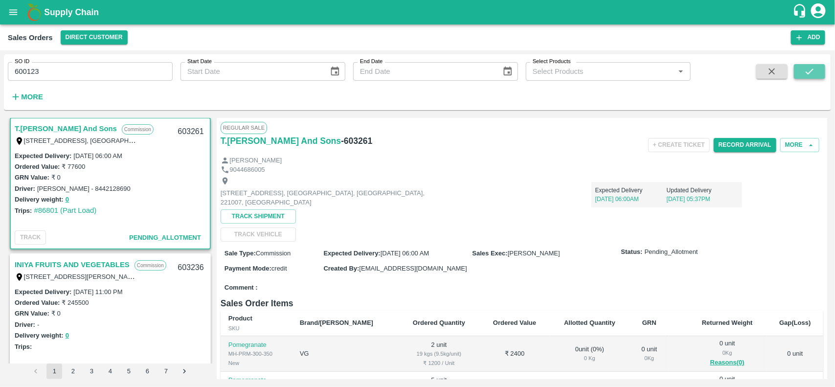
click at [812, 69] on icon "submit" at bounding box center [809, 71] width 11 height 11
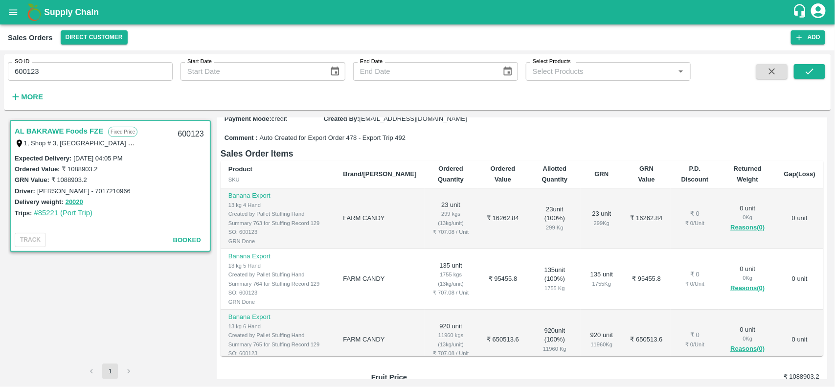
scroll to position [67, 0]
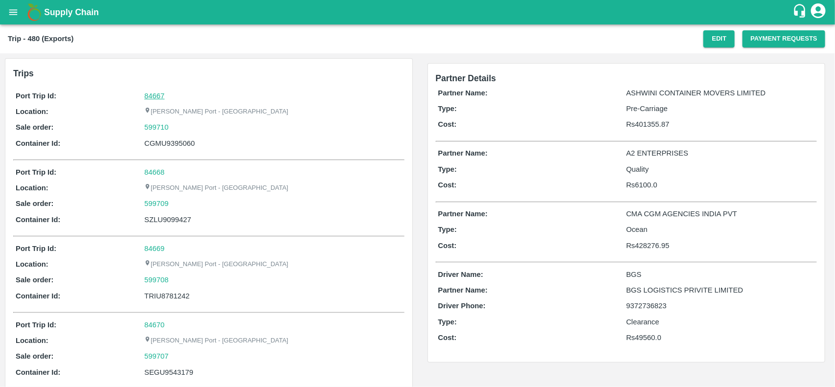
click at [158, 98] on link "84667" at bounding box center [154, 96] width 20 height 8
click at [172, 126] on div "599710" at bounding box center [272, 127] width 257 height 11
copy link "599710"
click at [172, 126] on div "599710" at bounding box center [272, 127] width 257 height 11
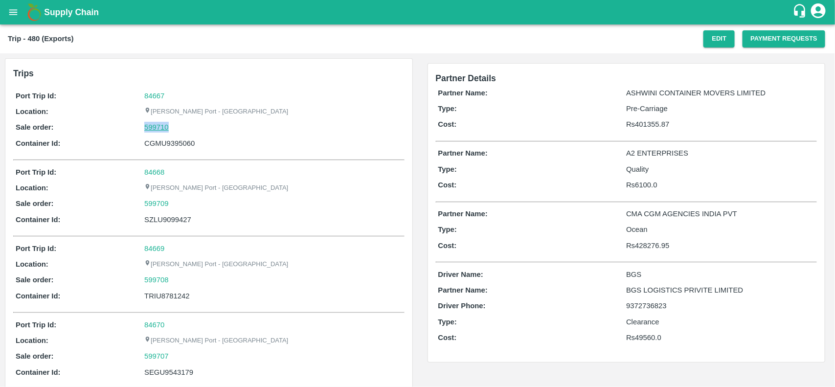
click at [160, 127] on link "599710" at bounding box center [156, 127] width 24 height 11
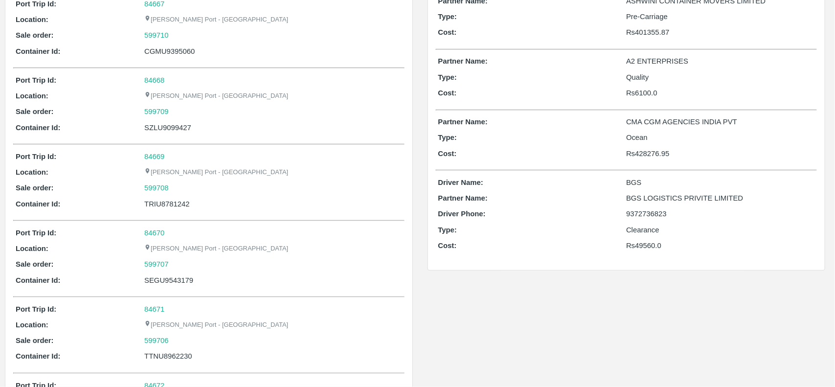
scroll to position [53, 0]
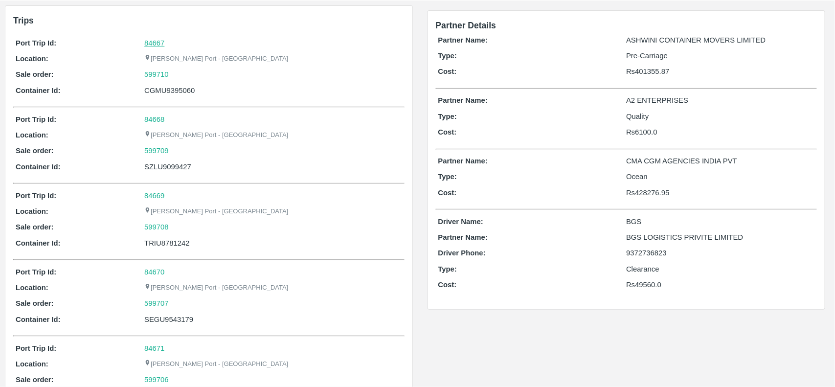
click at [144, 40] on link "84667" at bounding box center [154, 43] width 20 height 8
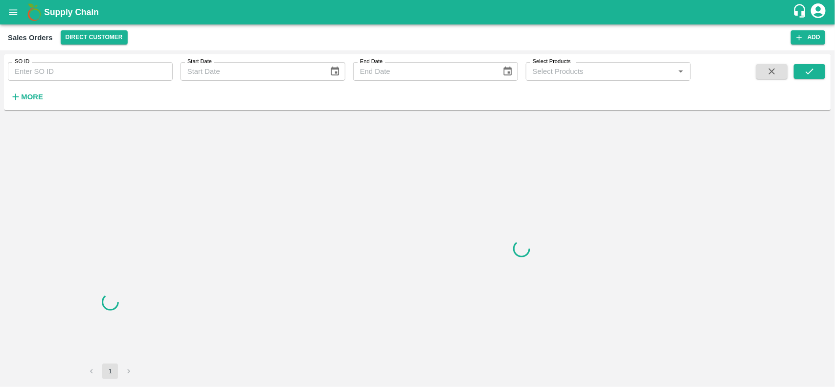
click at [63, 75] on input "SO ID" at bounding box center [90, 71] width 165 height 19
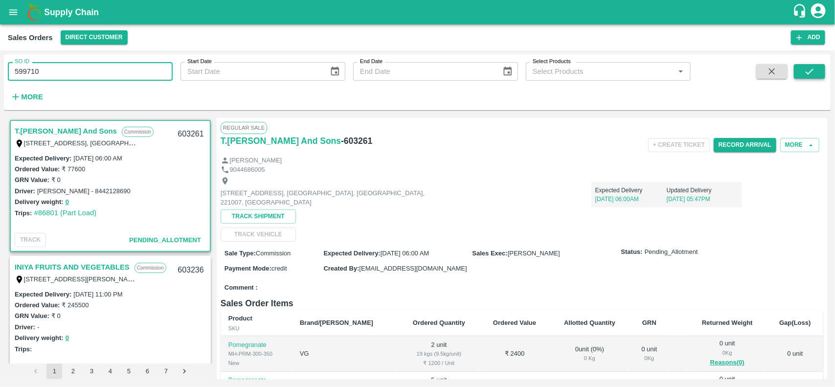
type input "599710"
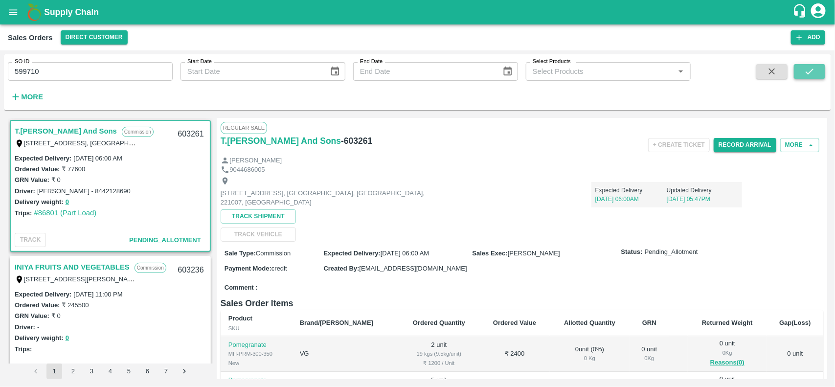
click at [801, 67] on button "submit" at bounding box center [809, 71] width 31 height 15
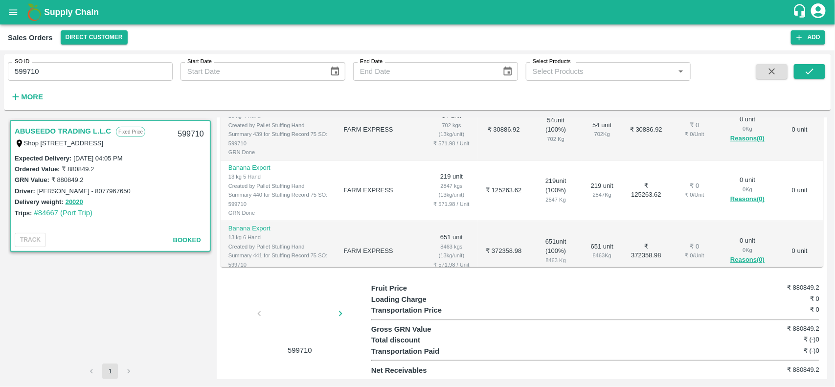
scroll to position [240, 0]
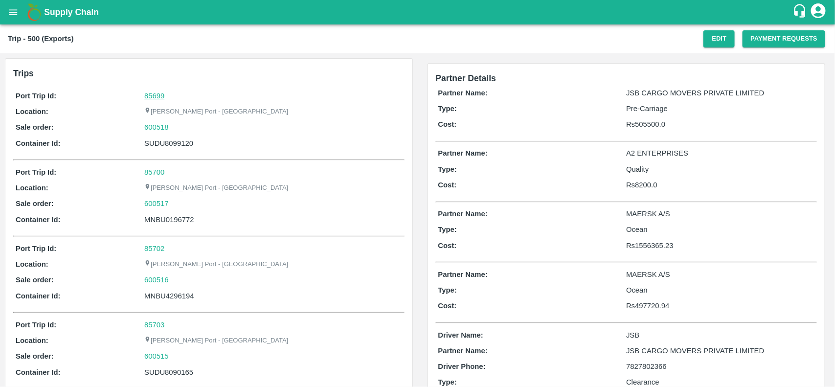
click at [153, 93] on link "85699" at bounding box center [154, 96] width 20 height 8
click at [172, 126] on div "600518" at bounding box center [272, 127] width 257 height 11
copy link "600518"
click at [172, 126] on div "600518" at bounding box center [272, 127] width 257 height 11
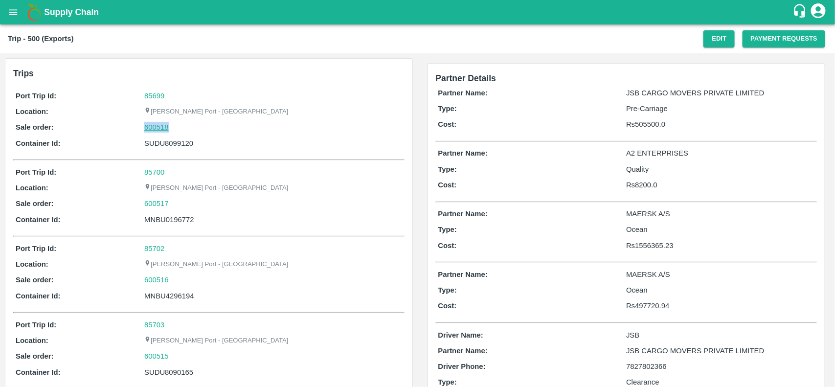
click at [152, 132] on link "600518" at bounding box center [156, 127] width 24 height 11
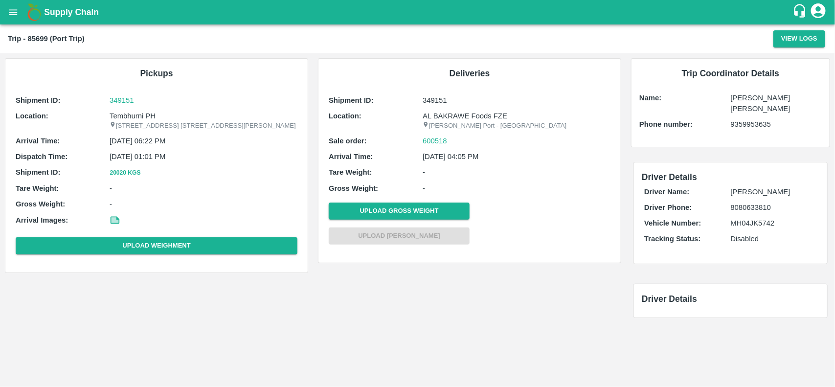
click at [123, 120] on p "Tembhurni PH" at bounding box center [204, 116] width 188 height 11
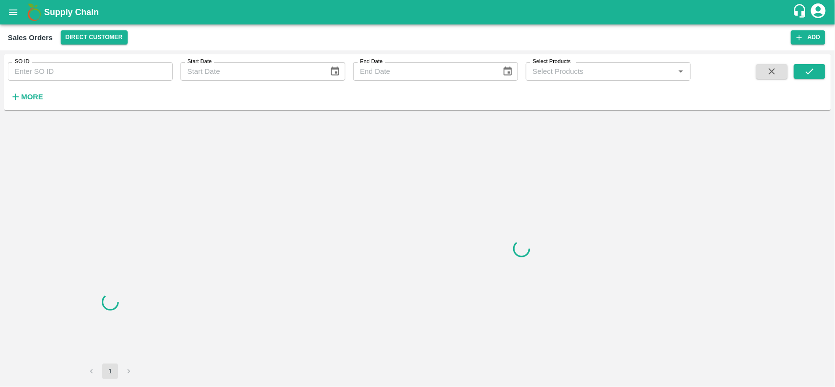
click at [101, 66] on input "SO ID" at bounding box center [90, 71] width 165 height 19
paste input "600518"
click at [101, 66] on input "600518" at bounding box center [90, 71] width 165 height 19
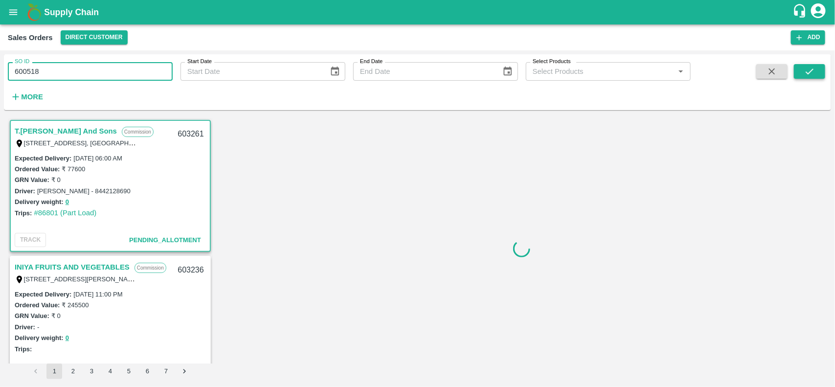
type input "600518"
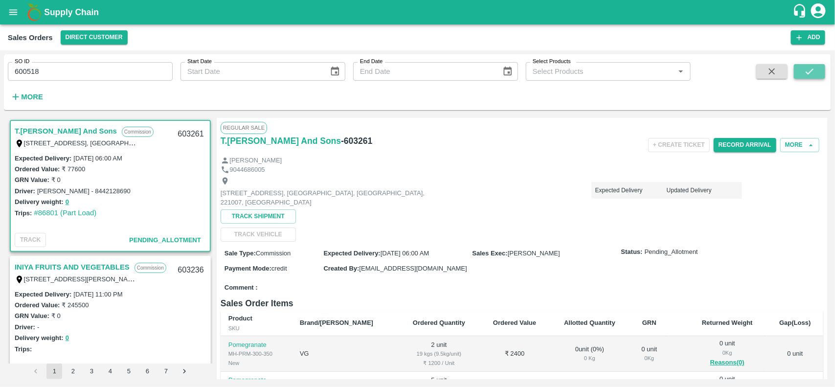
click at [813, 69] on icon "submit" at bounding box center [809, 71] width 8 height 6
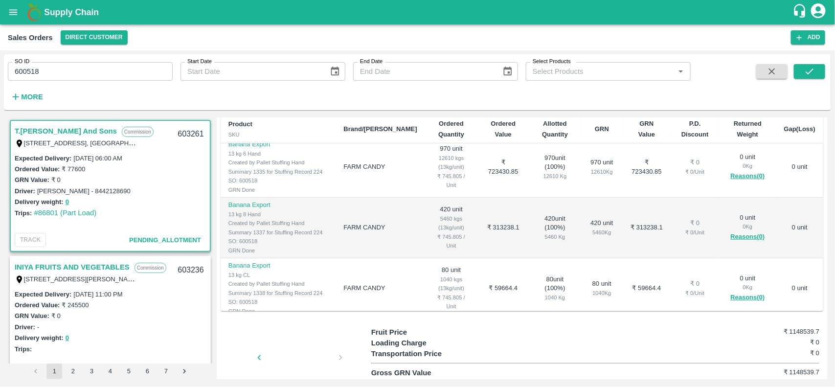
scroll to position [2, 0]
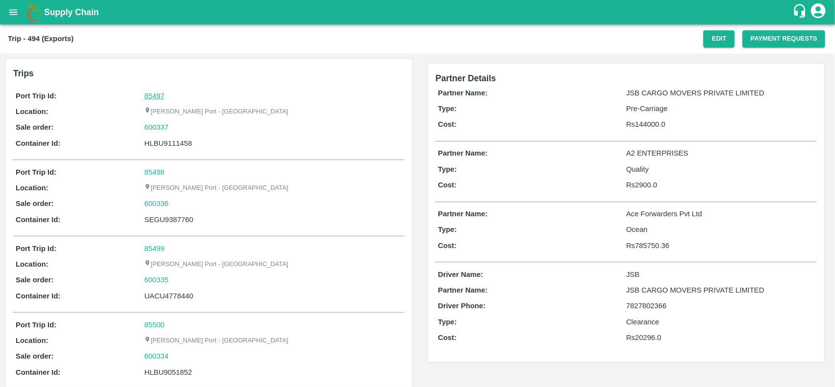
click at [148, 92] on link "85497" at bounding box center [154, 96] width 20 height 8
click at [173, 124] on div "600337" at bounding box center [272, 127] width 257 height 11
copy link "600337"
click at [173, 124] on div "600337" at bounding box center [272, 127] width 257 height 11
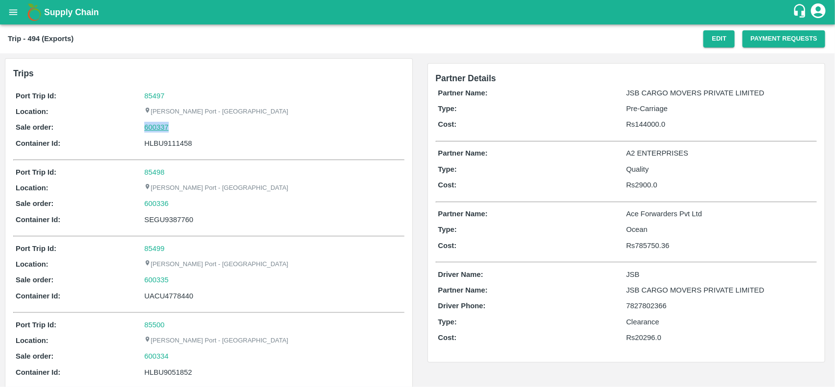
click at [144, 122] on link "600337" at bounding box center [156, 127] width 24 height 11
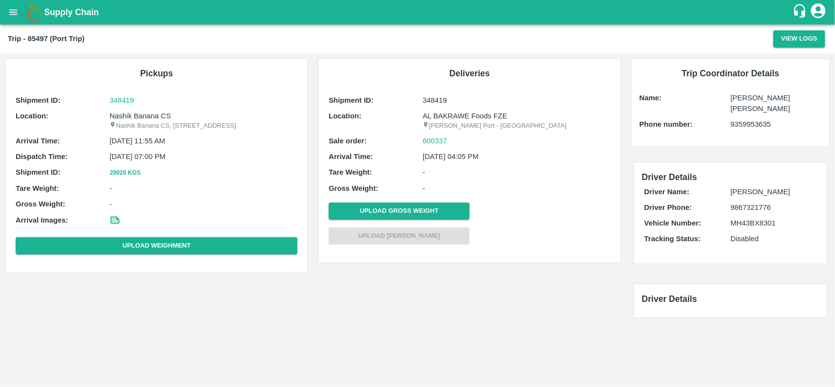
click at [153, 109] on div "Shipment ID: 348419 Location: [STREET_ADDRESS], A/p- Mohadi, [PERSON_NAME], Dis…" at bounding box center [156, 176] width 287 height 168
copy p "Banana"
click at [153, 109] on div "Shipment ID: 348419 Location: [STREET_ADDRESS], A/p- Mohadi, [PERSON_NAME], Dis…" at bounding box center [156, 176] width 287 height 168
copy p "Nashik Banana CS"
click at [153, 109] on div "Shipment ID: 348419 Location: [STREET_ADDRESS], A/p- Mohadi, [PERSON_NAME], Dis…" at bounding box center [156, 176] width 287 height 168
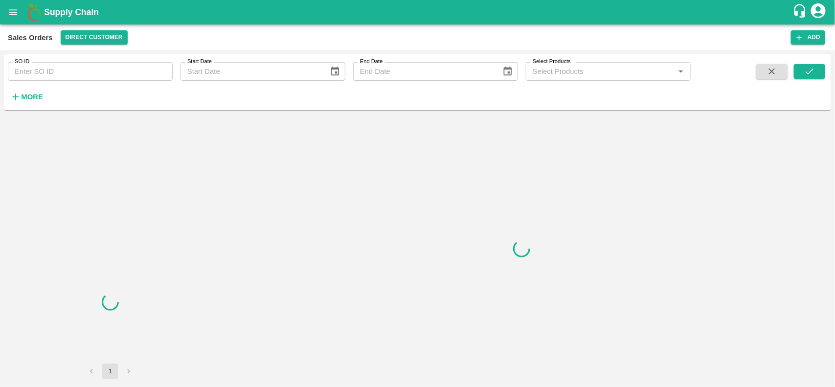
click at [85, 73] on input "SO ID" at bounding box center [90, 71] width 165 height 19
paste input "600337"
click at [85, 73] on input "600337" at bounding box center [90, 71] width 165 height 19
type input "600337"
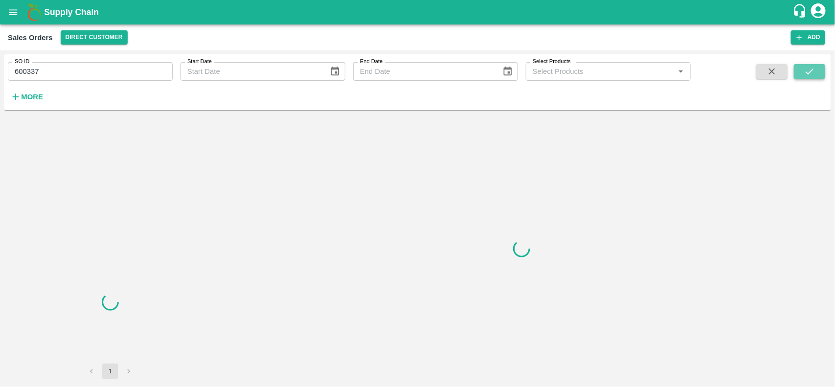
click at [812, 72] on icon "submit" at bounding box center [809, 71] width 11 height 11
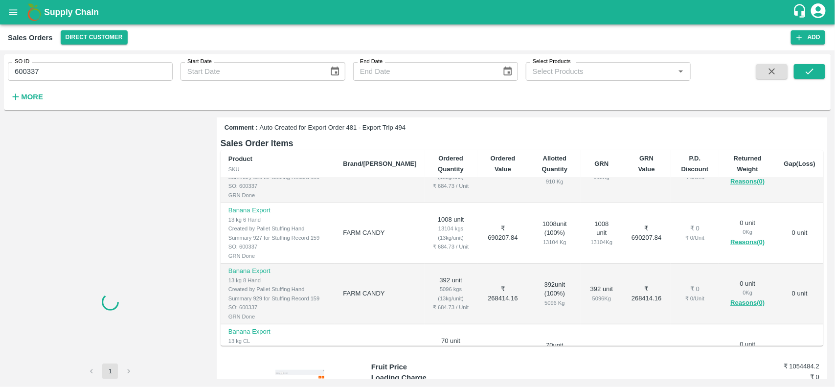
scroll to position [37, 0]
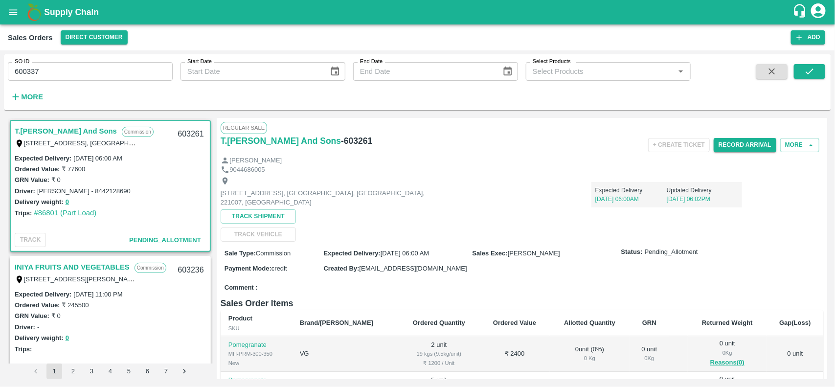
scroll to position [2, 0]
